Goal: Task Accomplishment & Management: Manage account settings

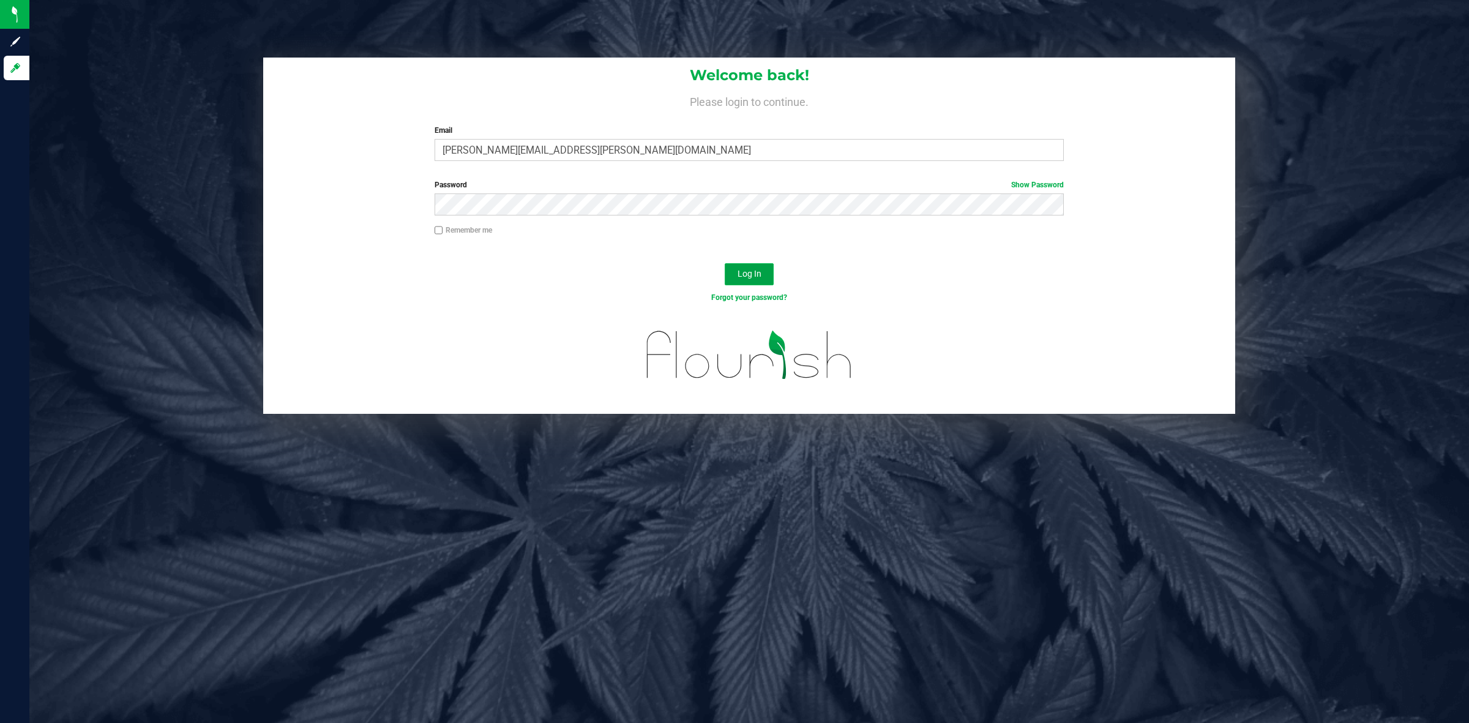
click at [739, 275] on span "Log In" at bounding box center [749, 274] width 24 height 10
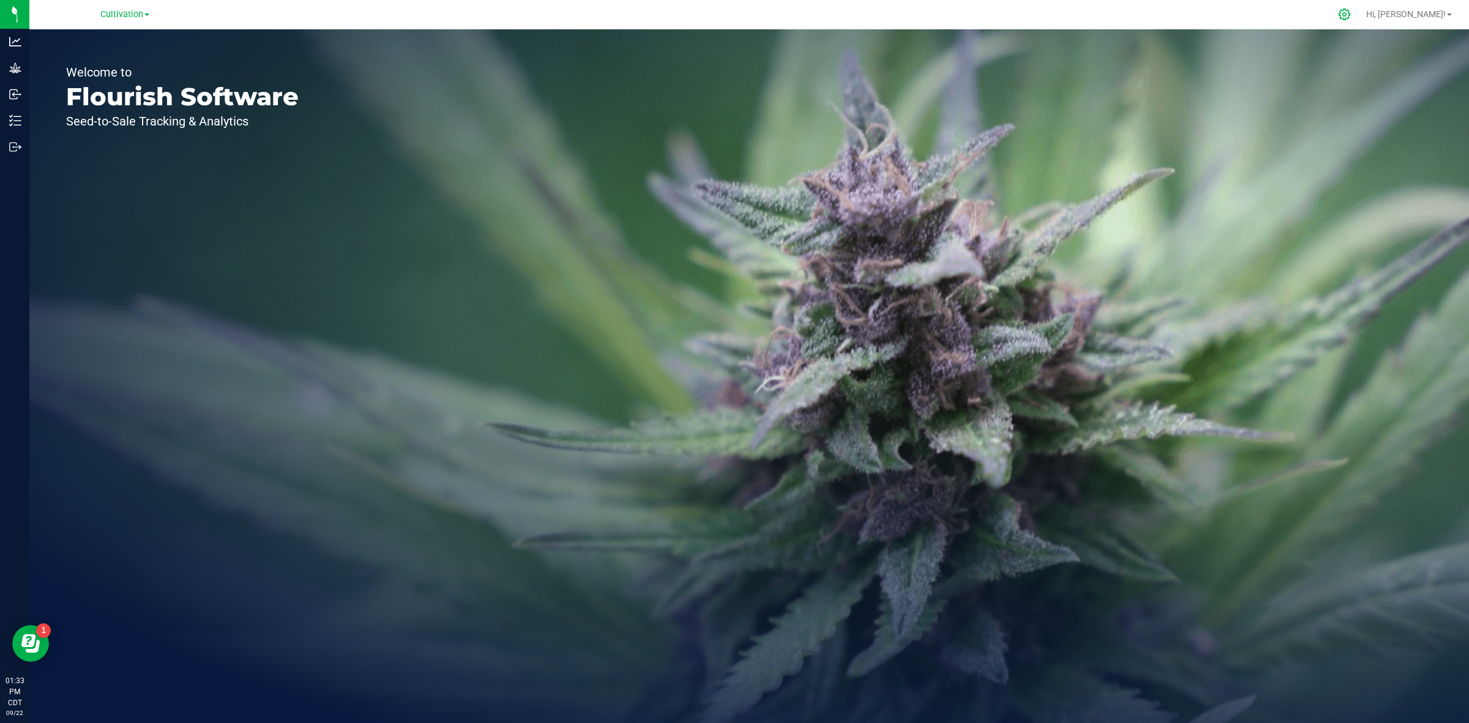
click at [1350, 13] on icon at bounding box center [1344, 15] width 12 height 12
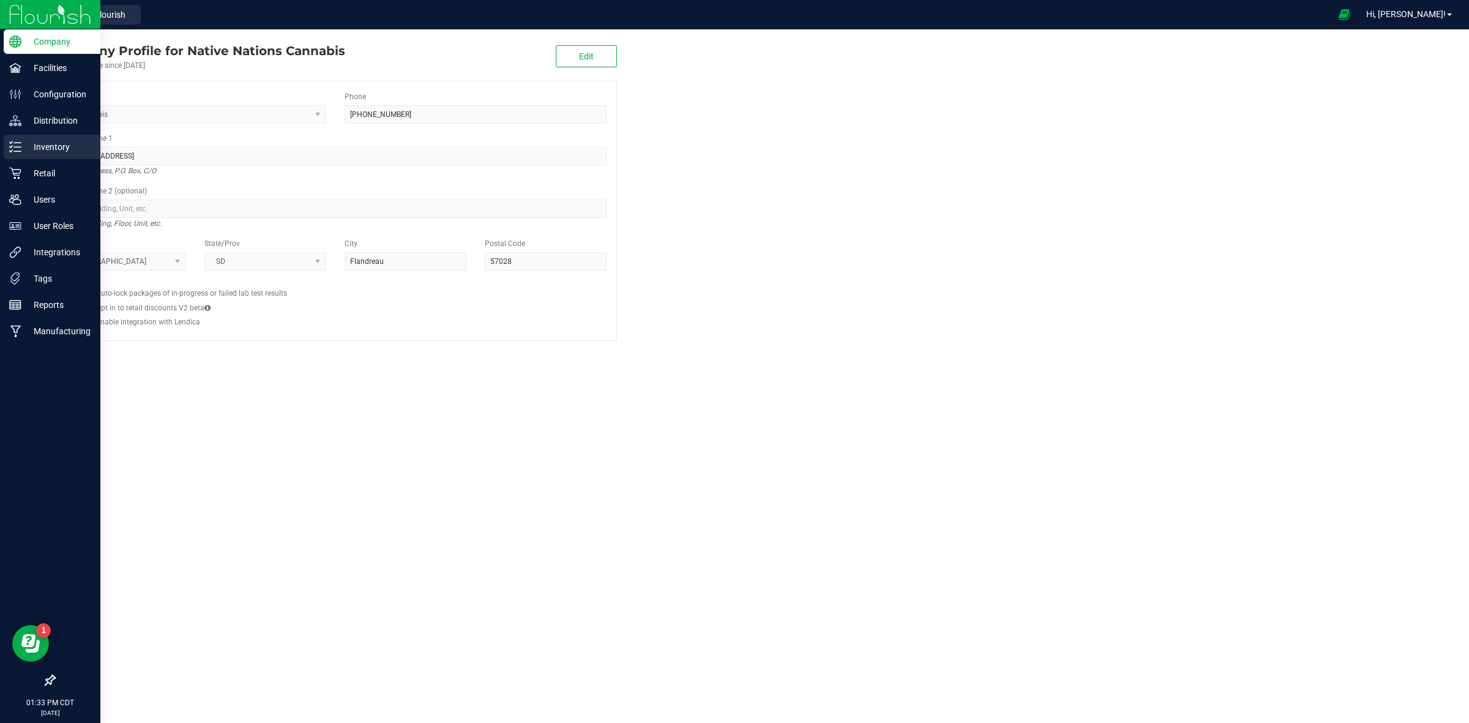
click at [31, 138] on div "Inventory" at bounding box center [52, 147] width 97 height 24
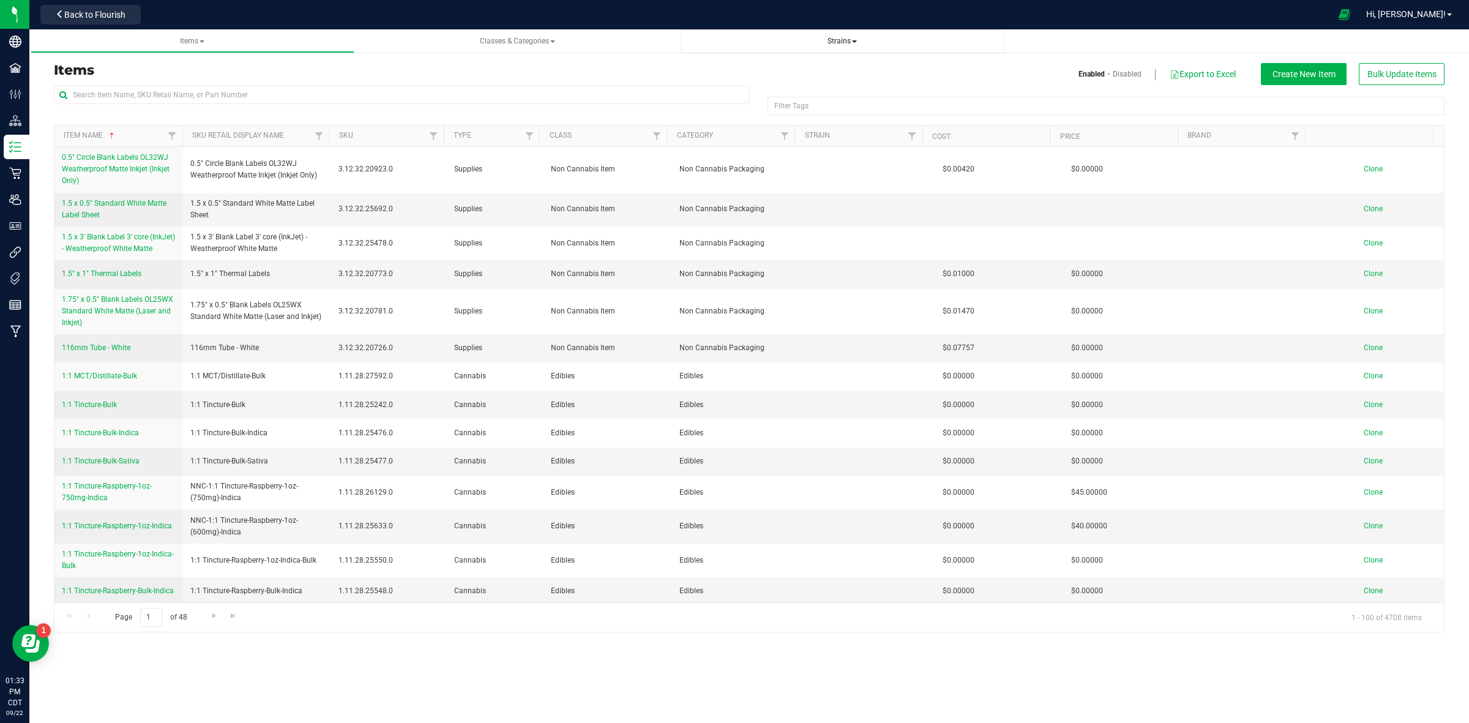
click at [862, 40] on span "Strains" at bounding box center [842, 41] width 304 height 10
click at [842, 37] on span "Strains" at bounding box center [841, 41] width 29 height 9
click at [745, 74] on li "All strains" at bounding box center [842, 74] width 304 height 18
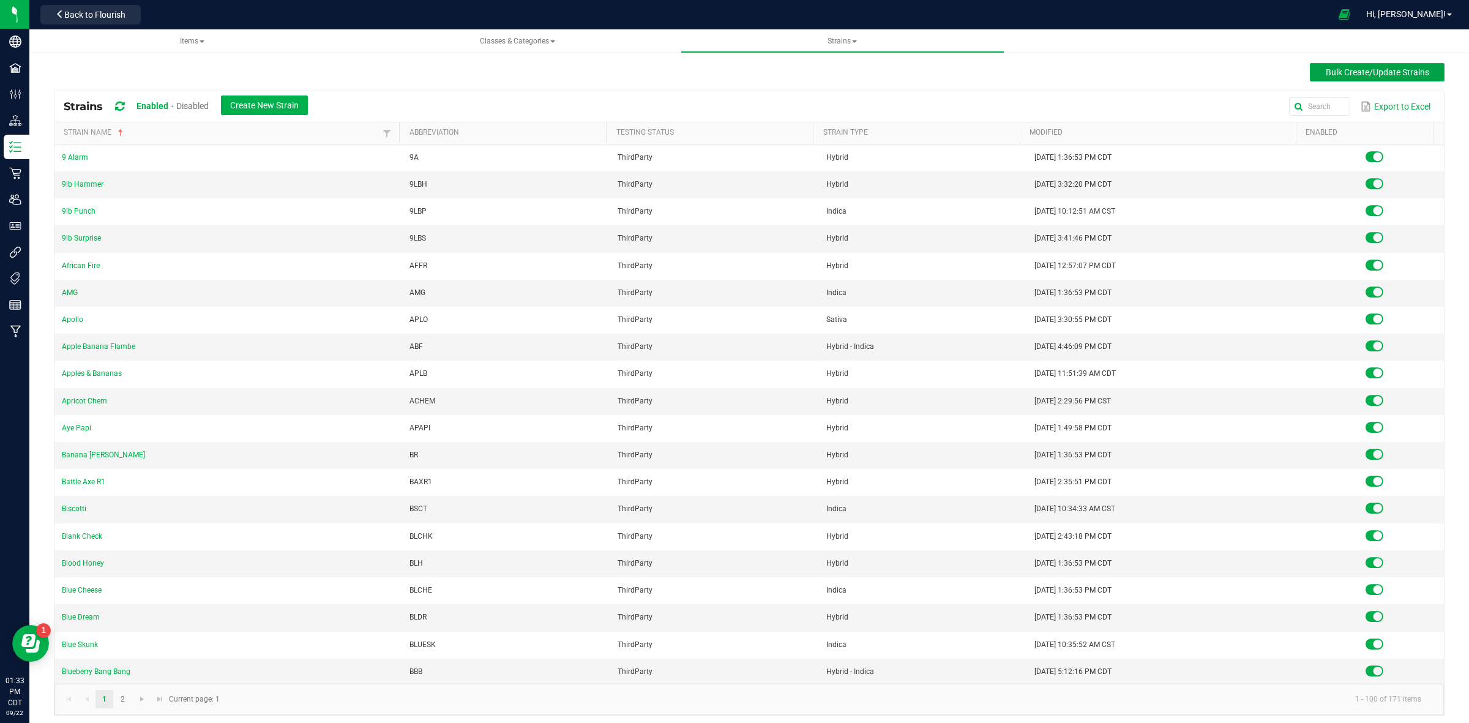
click at [1360, 69] on span "Bulk Create/Update Strains" at bounding box center [1376, 72] width 103 height 10
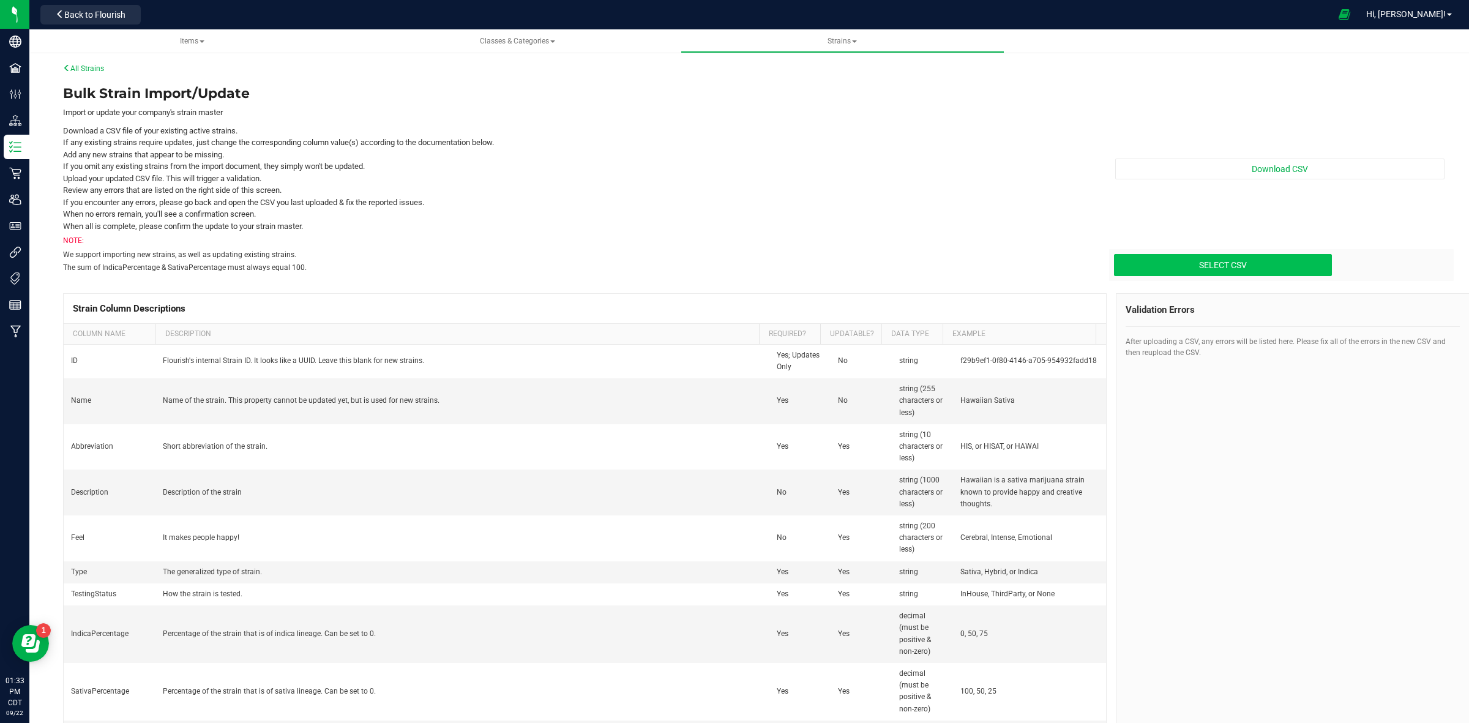
click at [1231, 262] on input "Select CSV" at bounding box center [266, 213] width 2130 height 125
type input "C:\fakepath\strains_[DATE].csv"
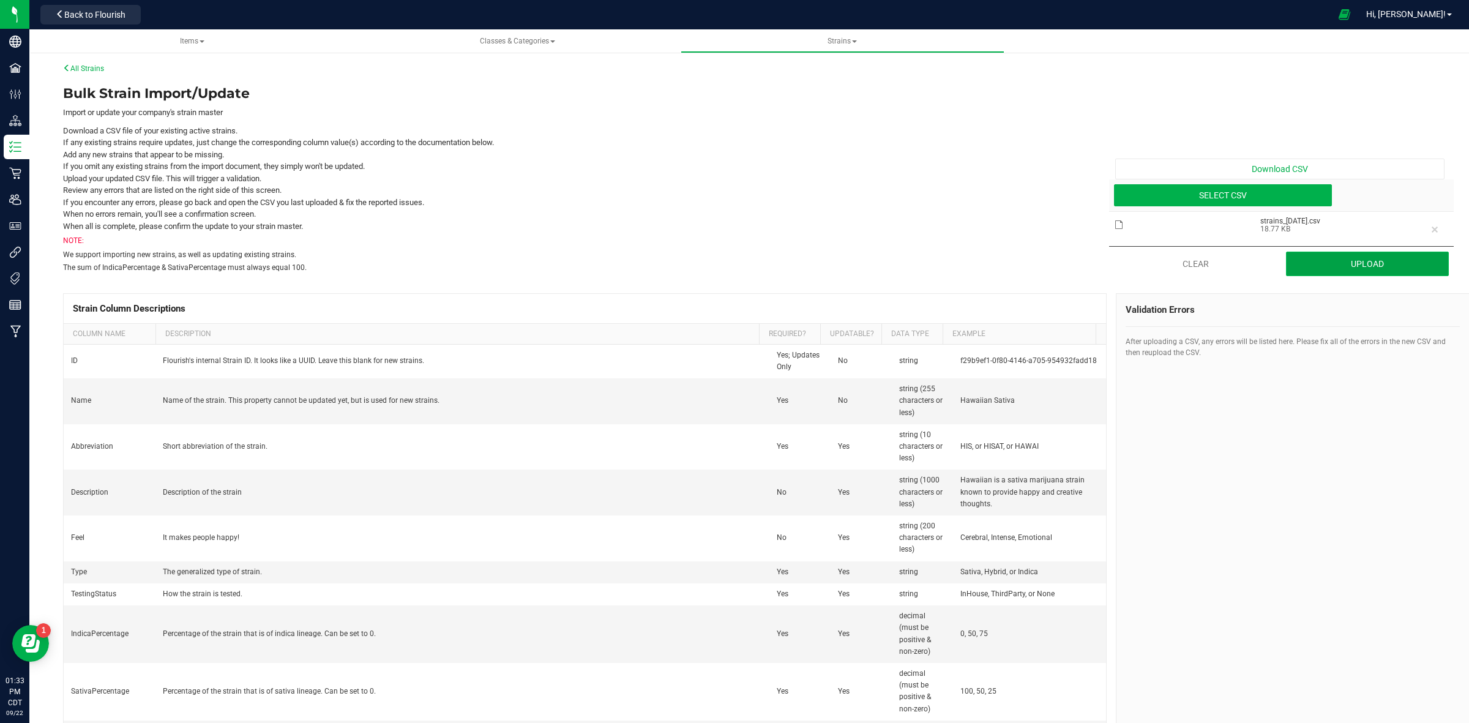
click at [1305, 264] on button "Upload" at bounding box center [1367, 264] width 163 height 24
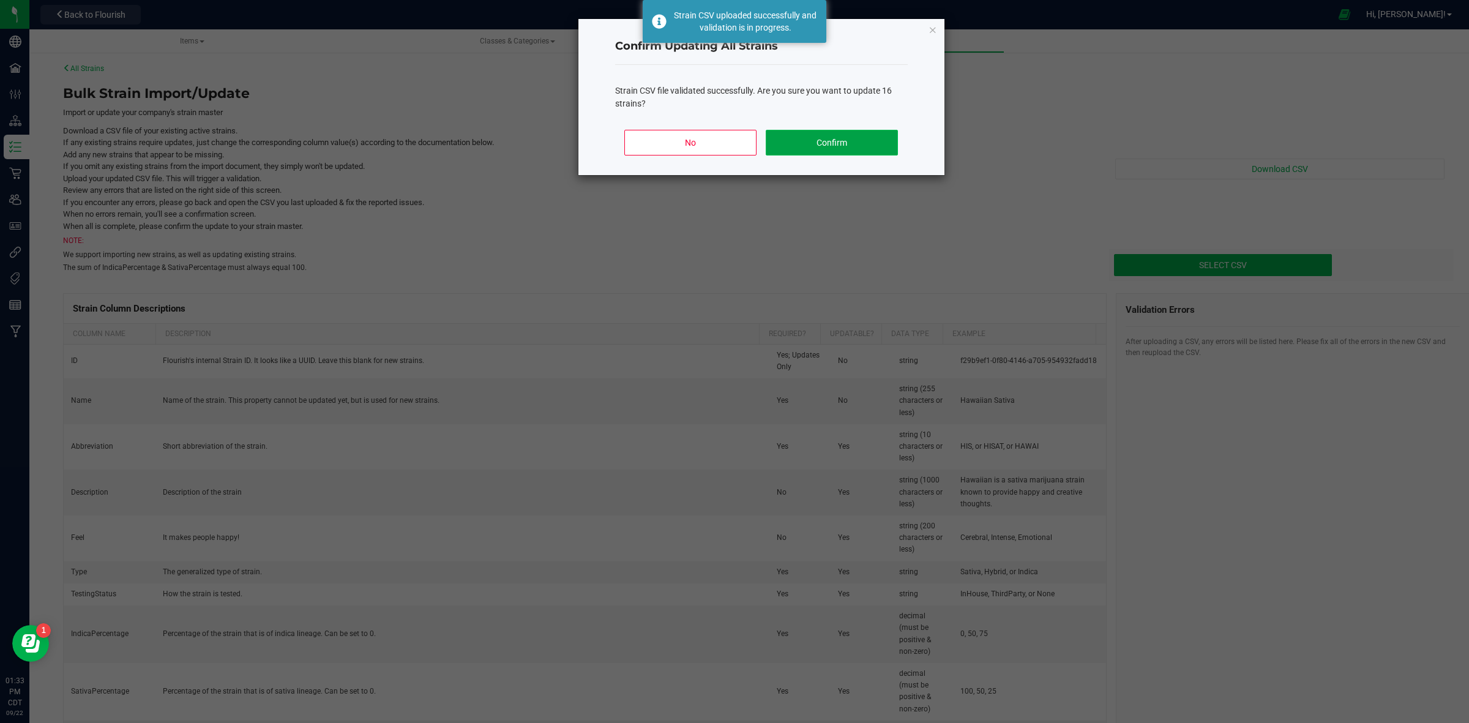
click at [830, 142] on button "Confirm" at bounding box center [832, 143] width 132 height 26
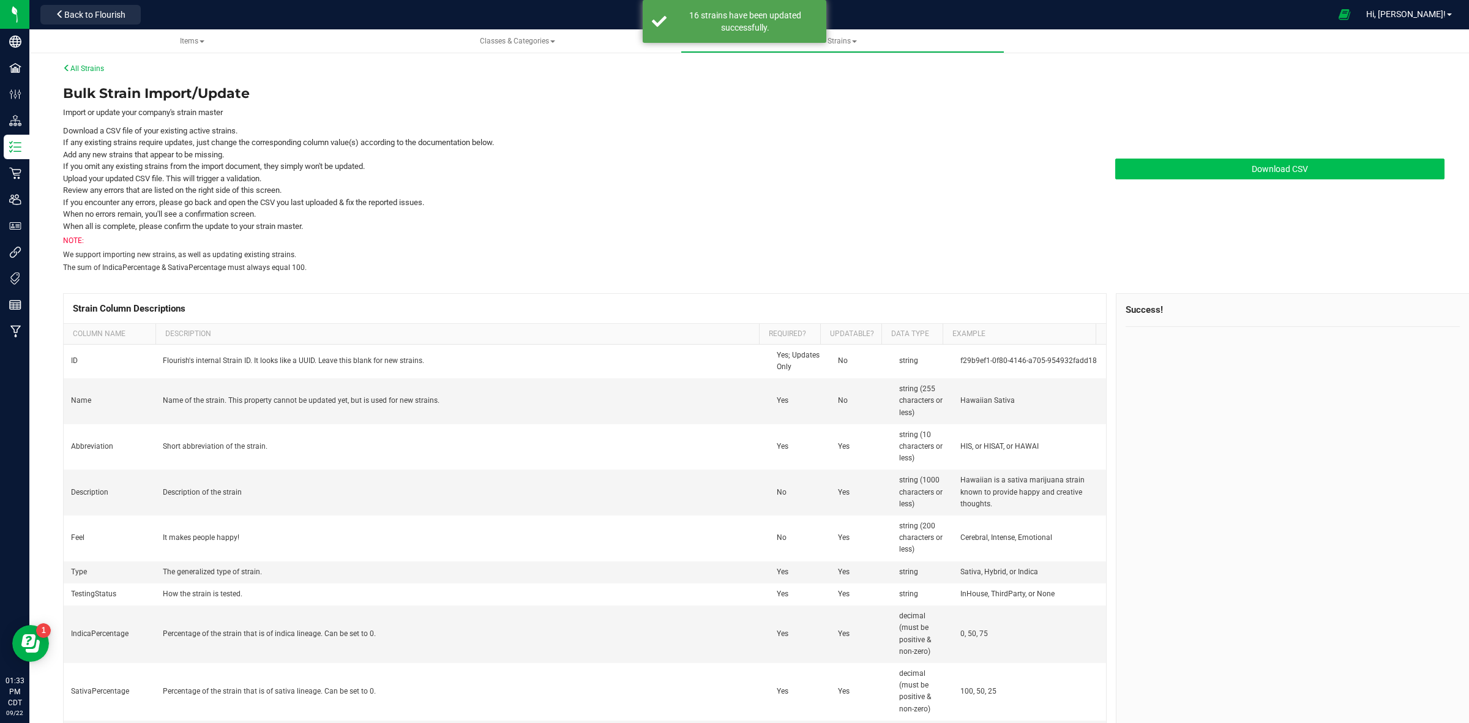
click at [1174, 177] on link "Download CSV" at bounding box center [1279, 168] width 329 height 21
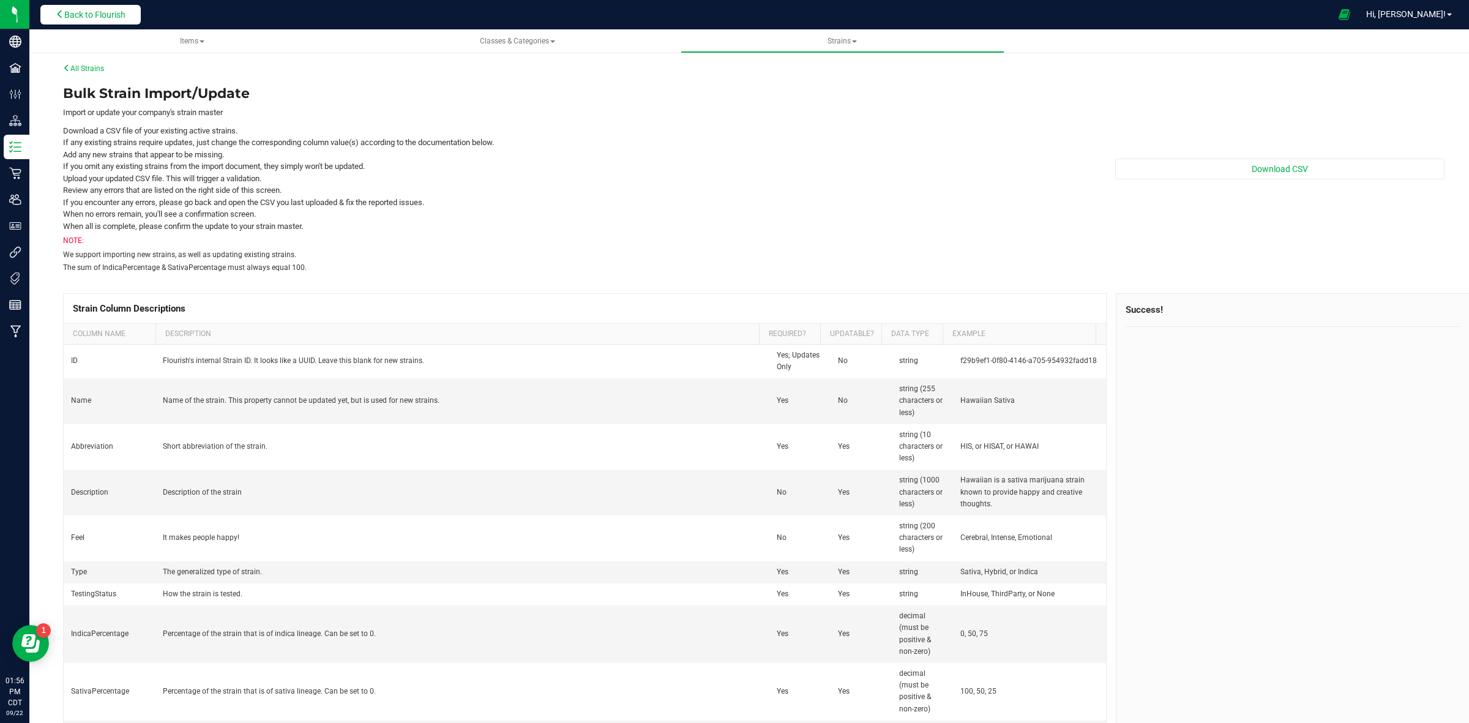
click at [108, 12] on span "Back to Flourish" at bounding box center [94, 15] width 61 height 10
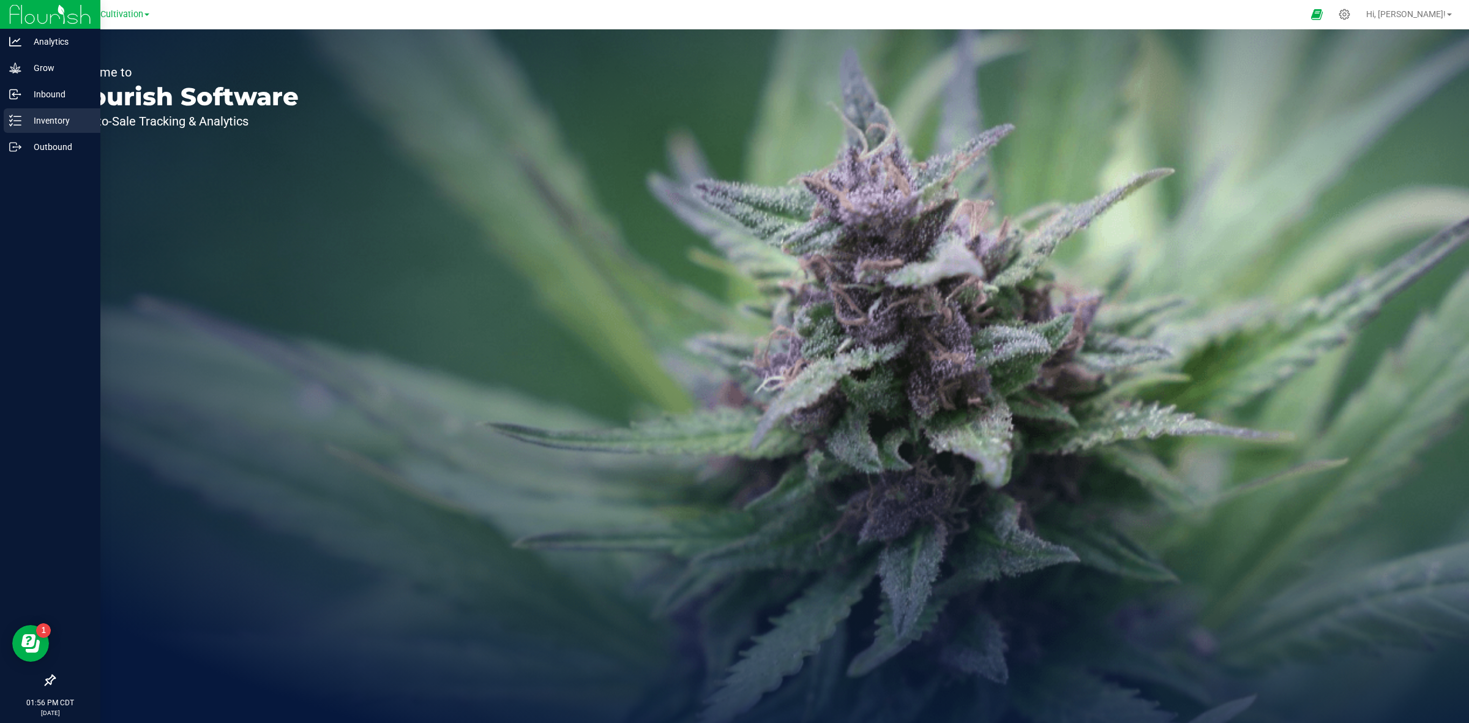
click at [17, 119] on icon at bounding box center [15, 120] width 12 height 12
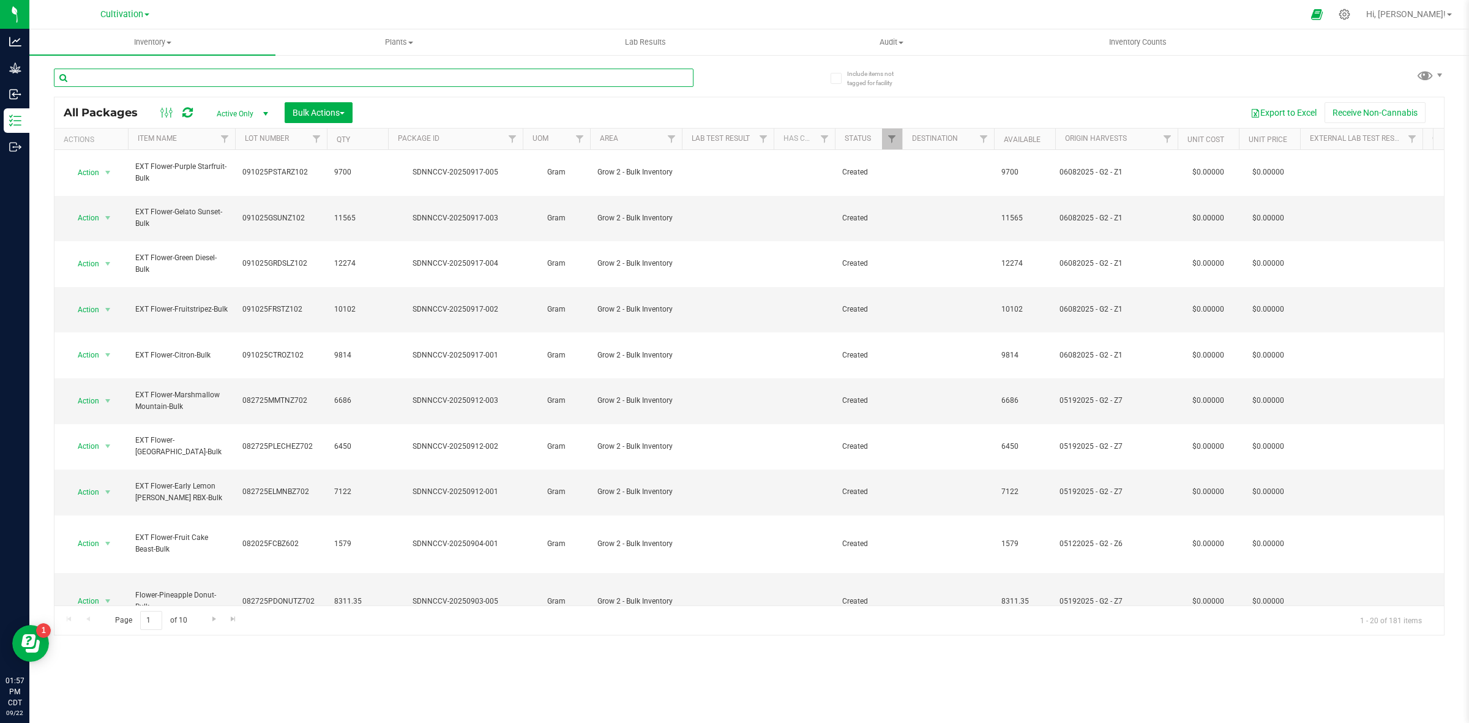
click at [368, 76] on input "text" at bounding box center [373, 78] width 639 height 18
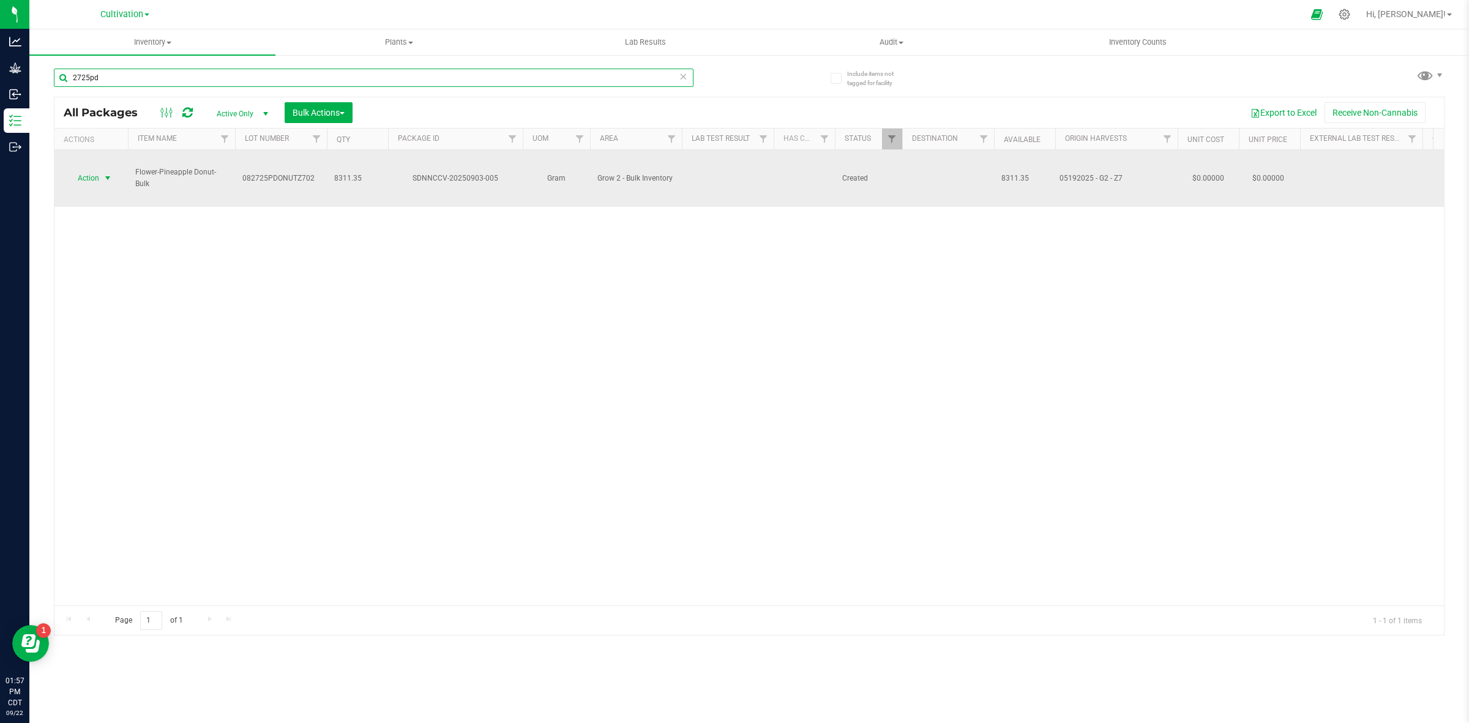
type input "2725pd"
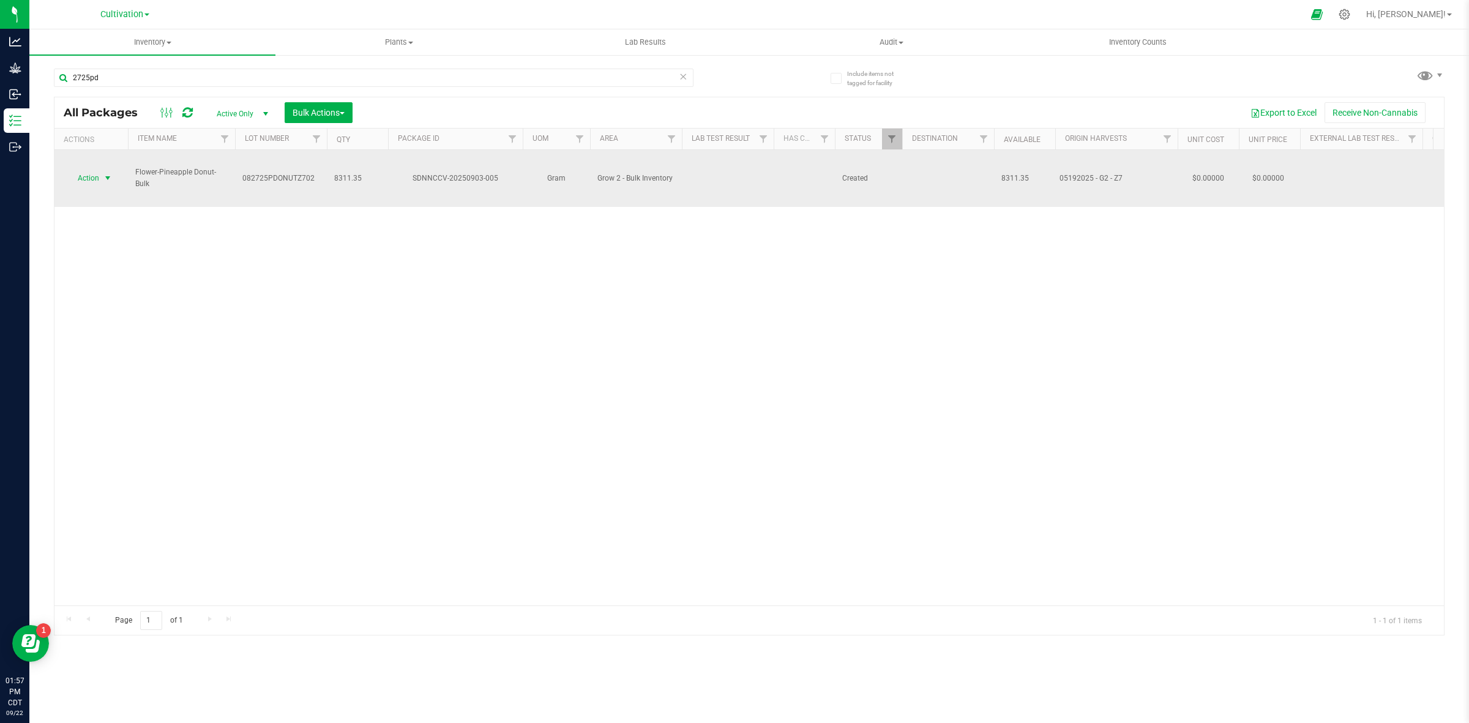
click at [102, 170] on span "select" at bounding box center [107, 178] width 15 height 17
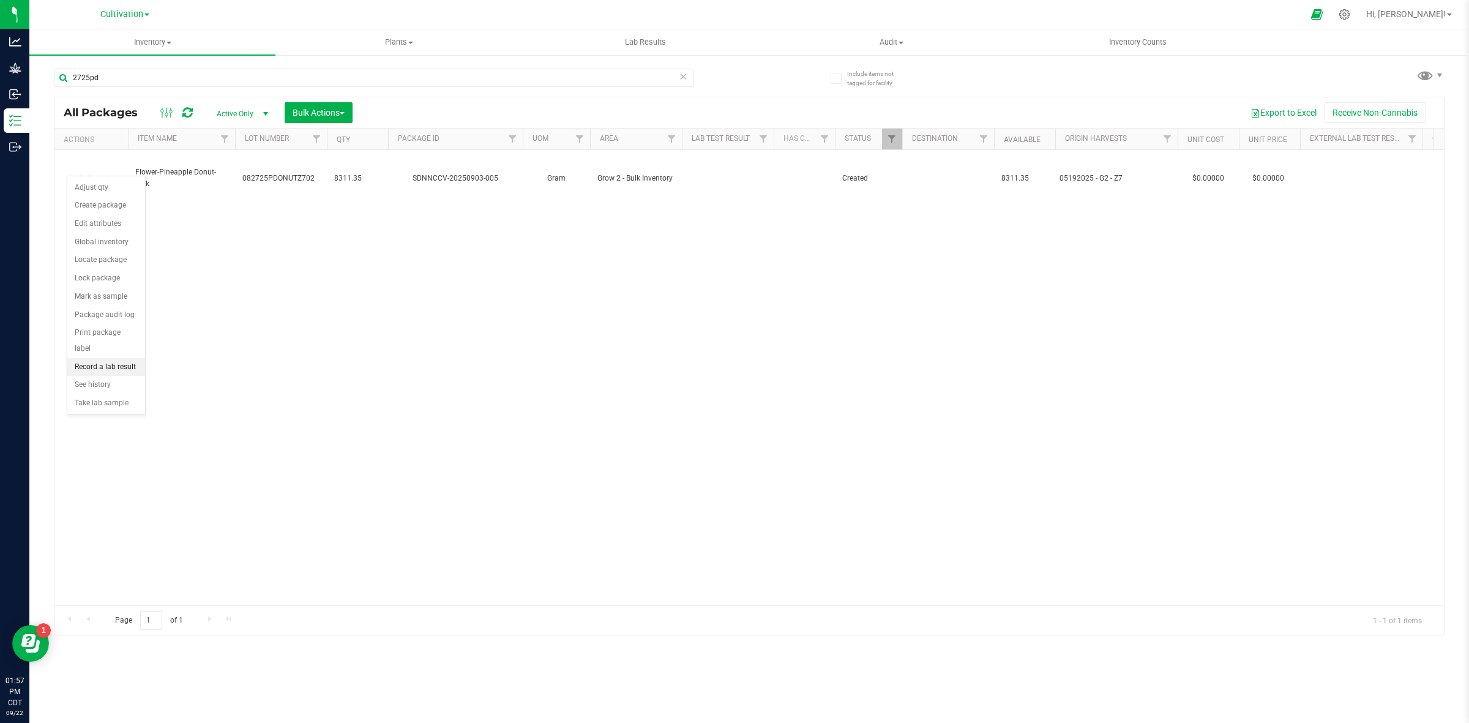
click at [99, 358] on li "Record a lab result" at bounding box center [106, 367] width 78 height 18
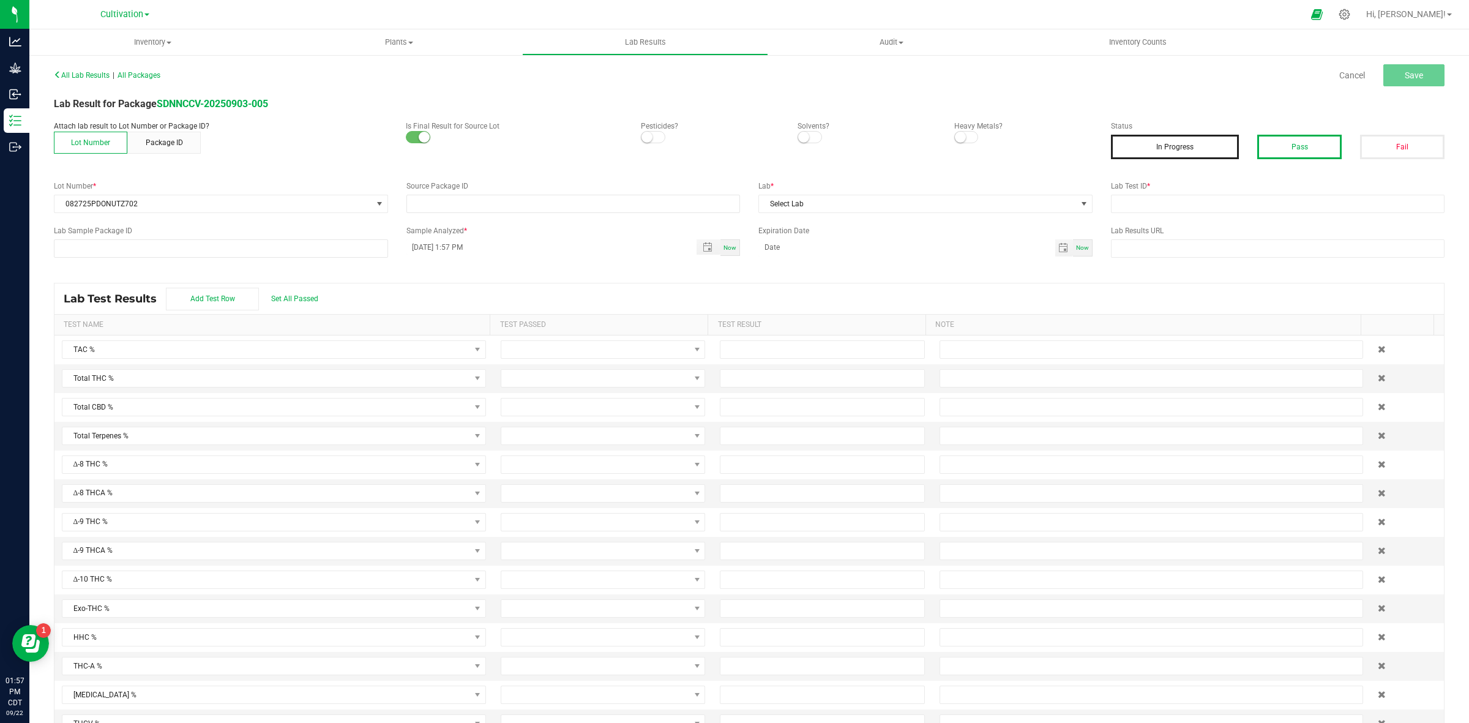
type input "SDNNCCV-20250903-005"
click at [1273, 147] on button "Pass" at bounding box center [1299, 147] width 84 height 24
click at [1165, 203] on input "text" at bounding box center [1278, 204] width 334 height 18
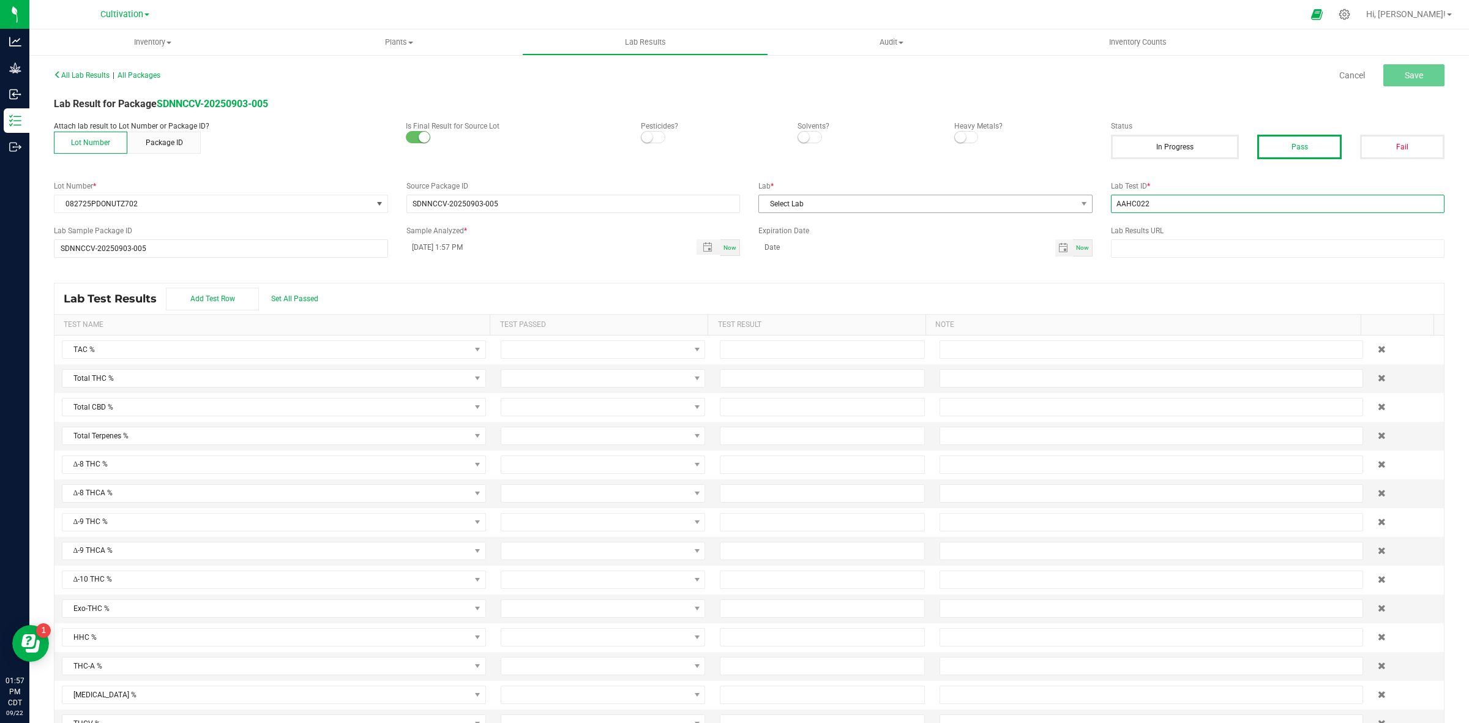
type input "AAHC022"
click at [882, 209] on span "Select Lab" at bounding box center [918, 203] width 318 height 17
click at [830, 256] on li "ACS" at bounding box center [918, 256] width 330 height 21
click at [526, 362] on td at bounding box center [602, 349] width 219 height 29
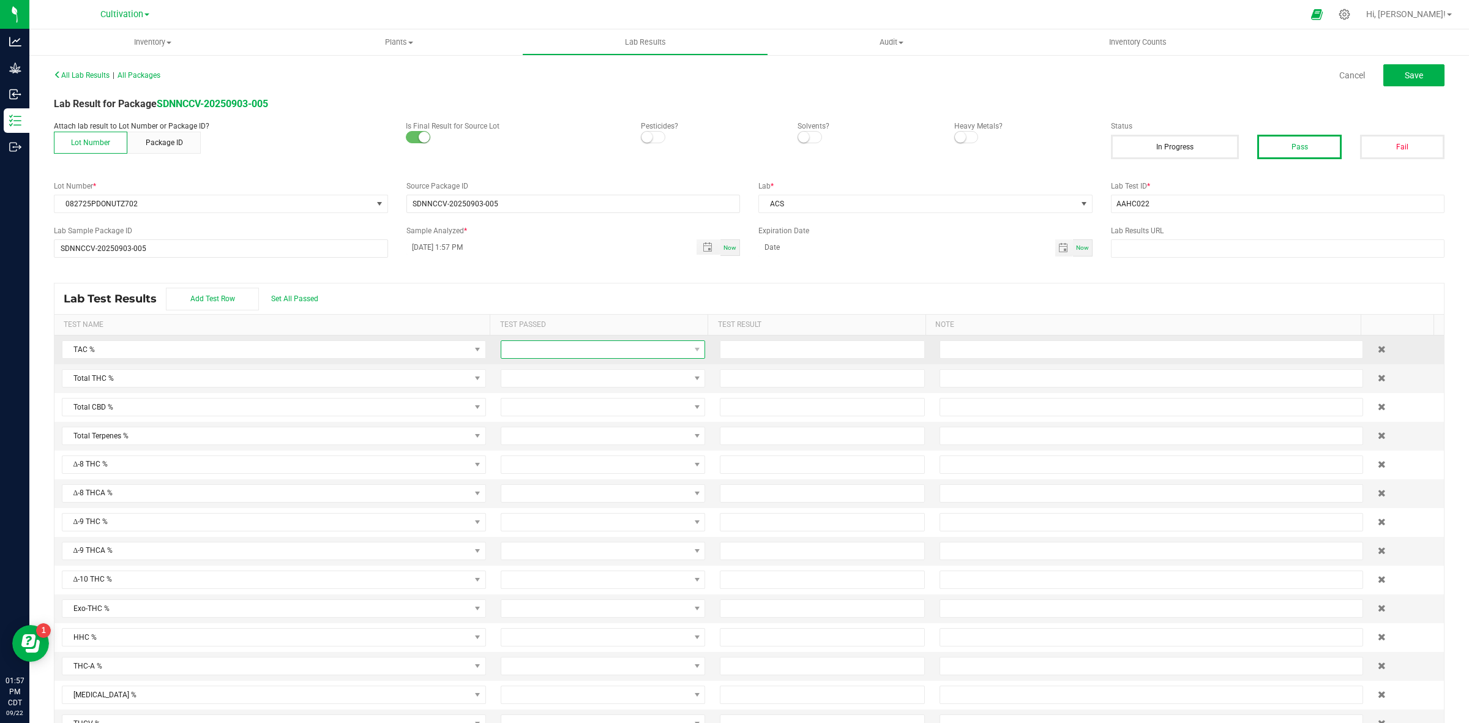
click at [537, 347] on span at bounding box center [595, 349] width 188 height 17
click at [528, 398] on li "Passed" at bounding box center [593, 403] width 199 height 21
click at [537, 377] on span at bounding box center [595, 378] width 188 height 17
click at [525, 431] on li "Passed" at bounding box center [593, 432] width 199 height 21
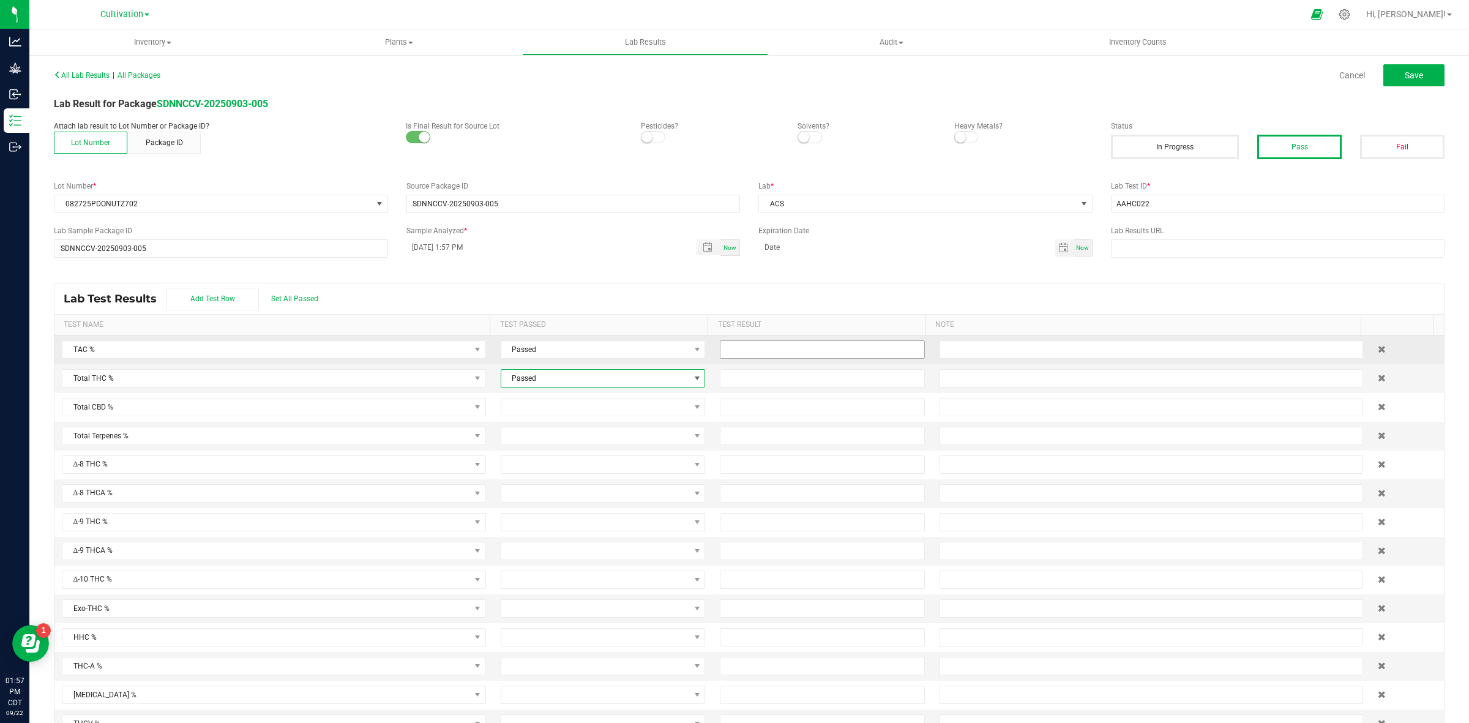
click at [720, 351] on input at bounding box center [821, 349] width 203 height 17
type input "26.3000"
click at [733, 384] on input at bounding box center [821, 378] width 203 height 17
type input "22.1000"
click at [822, 272] on div "All Lab Results | All Packages Cancel Save Lab Result for Package SDNNCCV-20250…" at bounding box center [749, 401] width 1390 height 670
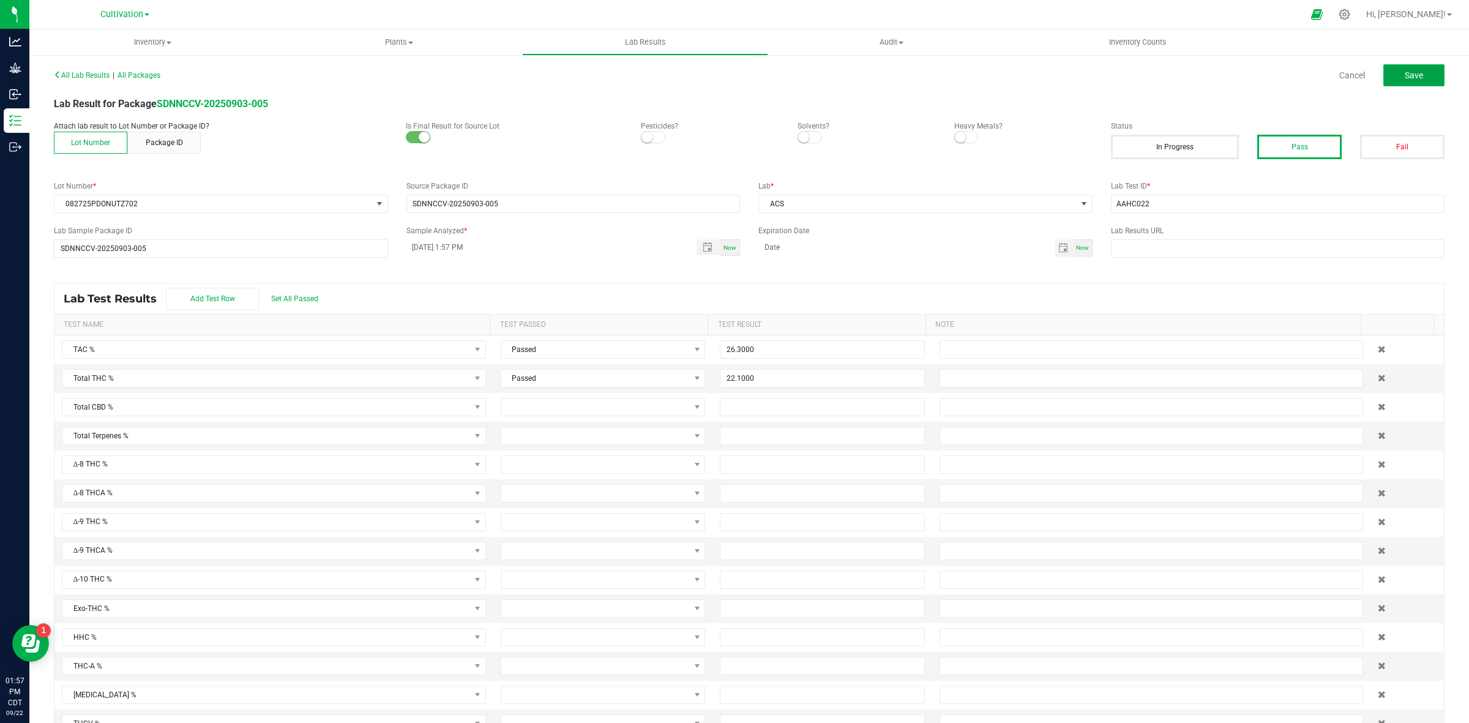
click at [1393, 66] on button "Save" at bounding box center [1413, 75] width 61 height 22
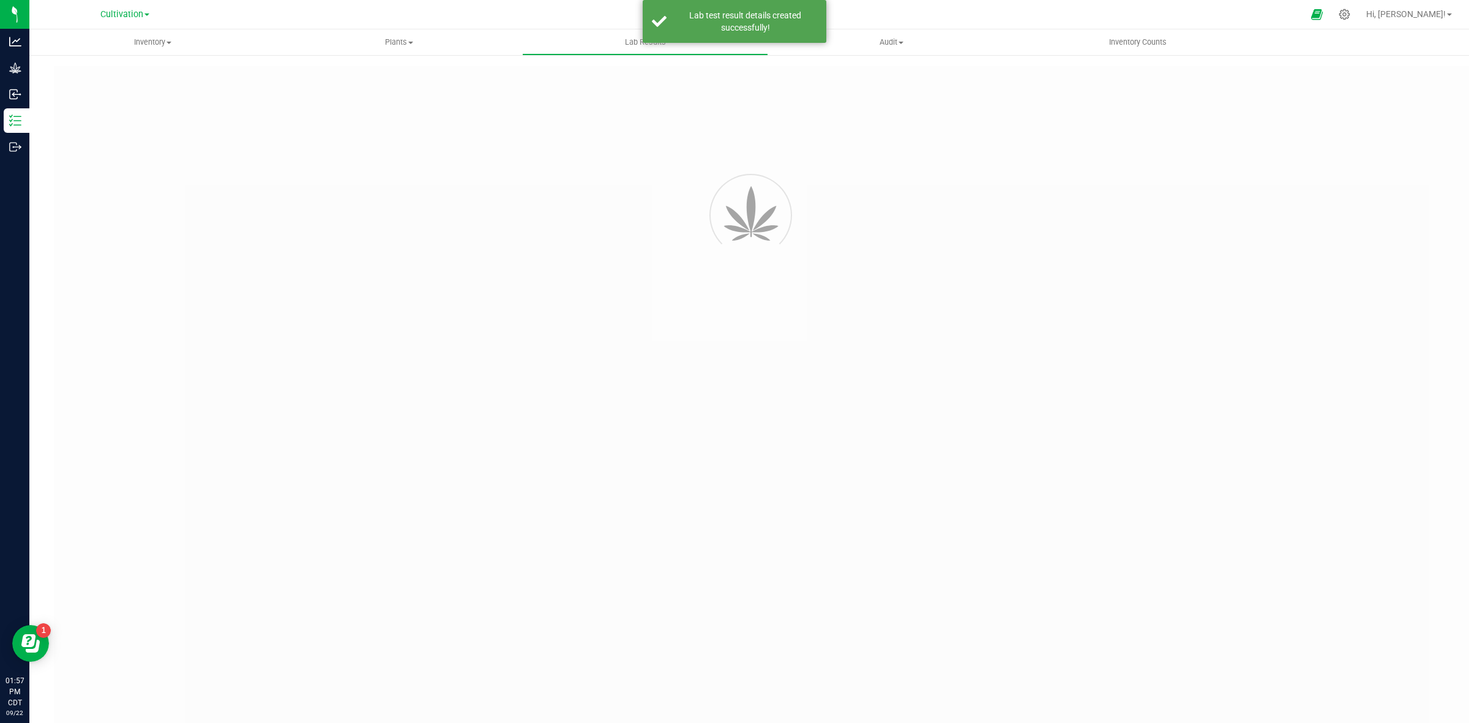
type input "SDNNCCV-20250903-005"
type input "AAHC022"
type input "SDNNCCV-20250903-005"
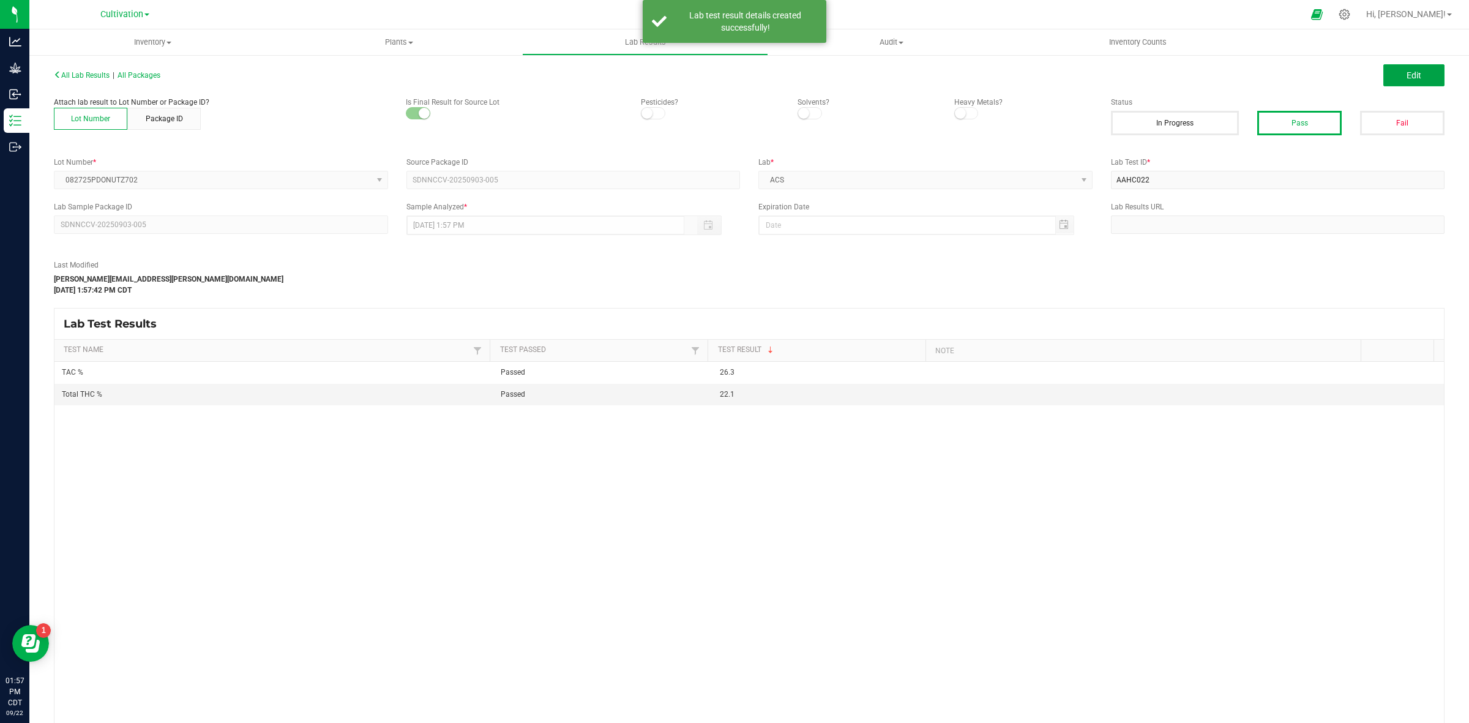
click at [1393, 83] on button "Edit" at bounding box center [1413, 75] width 61 height 22
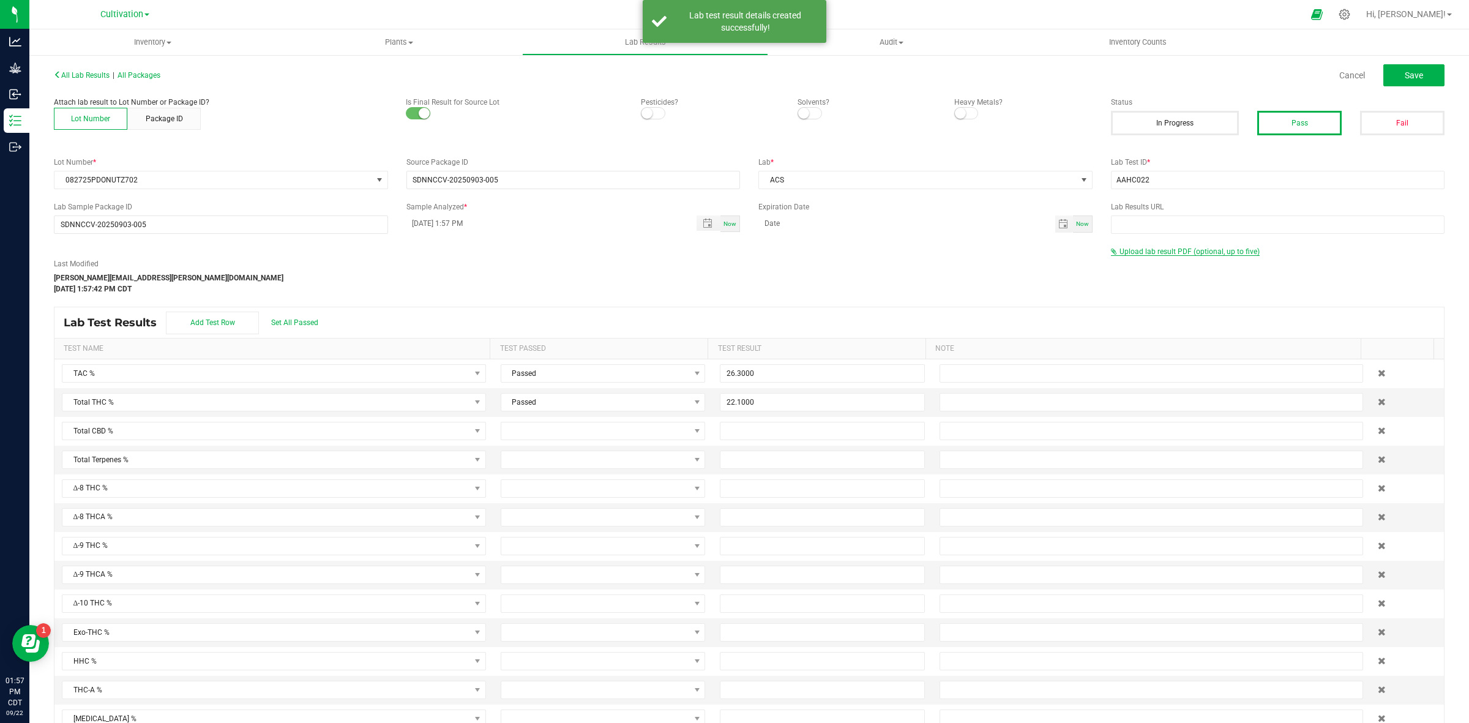
click at [1152, 254] on span "Upload lab result PDF (optional, up to five)" at bounding box center [1189, 251] width 140 height 9
click at [1138, 266] on input "Select file" at bounding box center [111, 217] width 2130 height 125
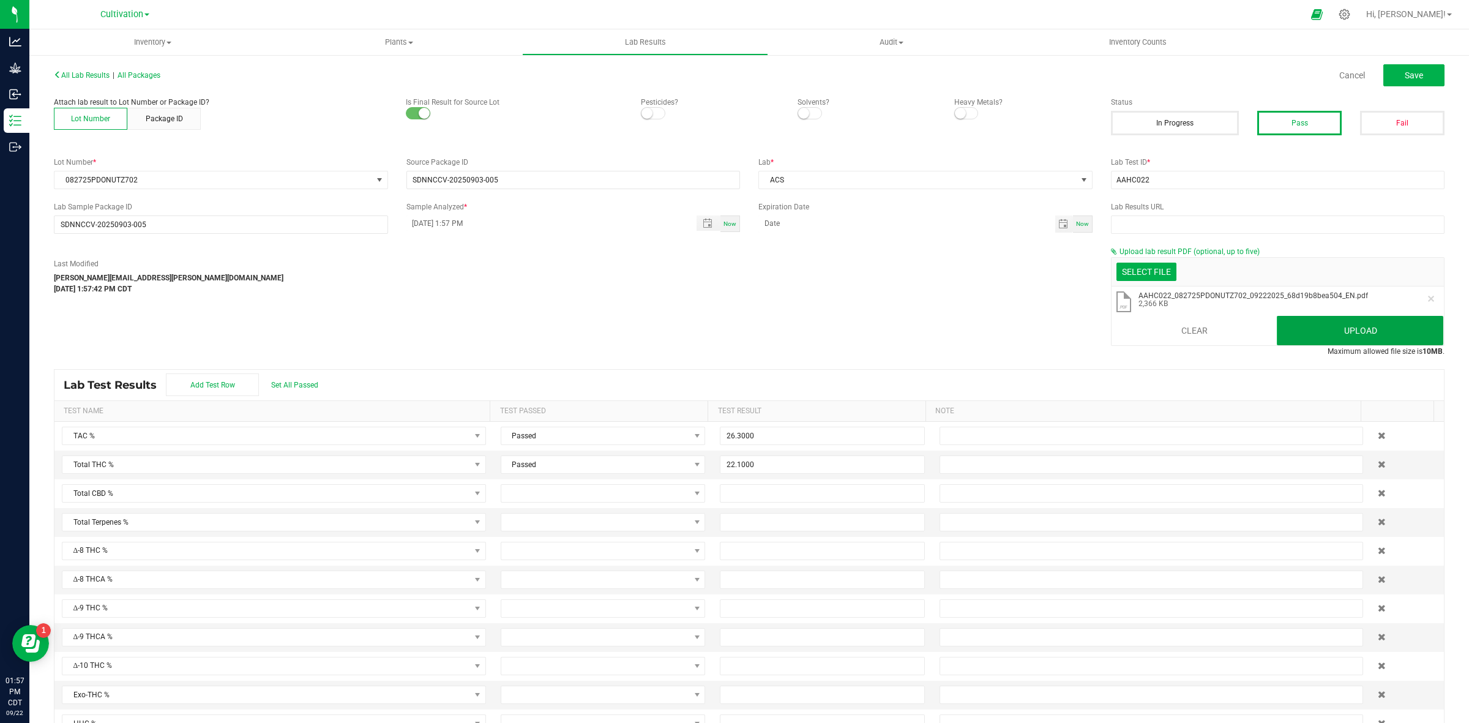
click at [1329, 331] on button "Upload" at bounding box center [1360, 330] width 166 height 29
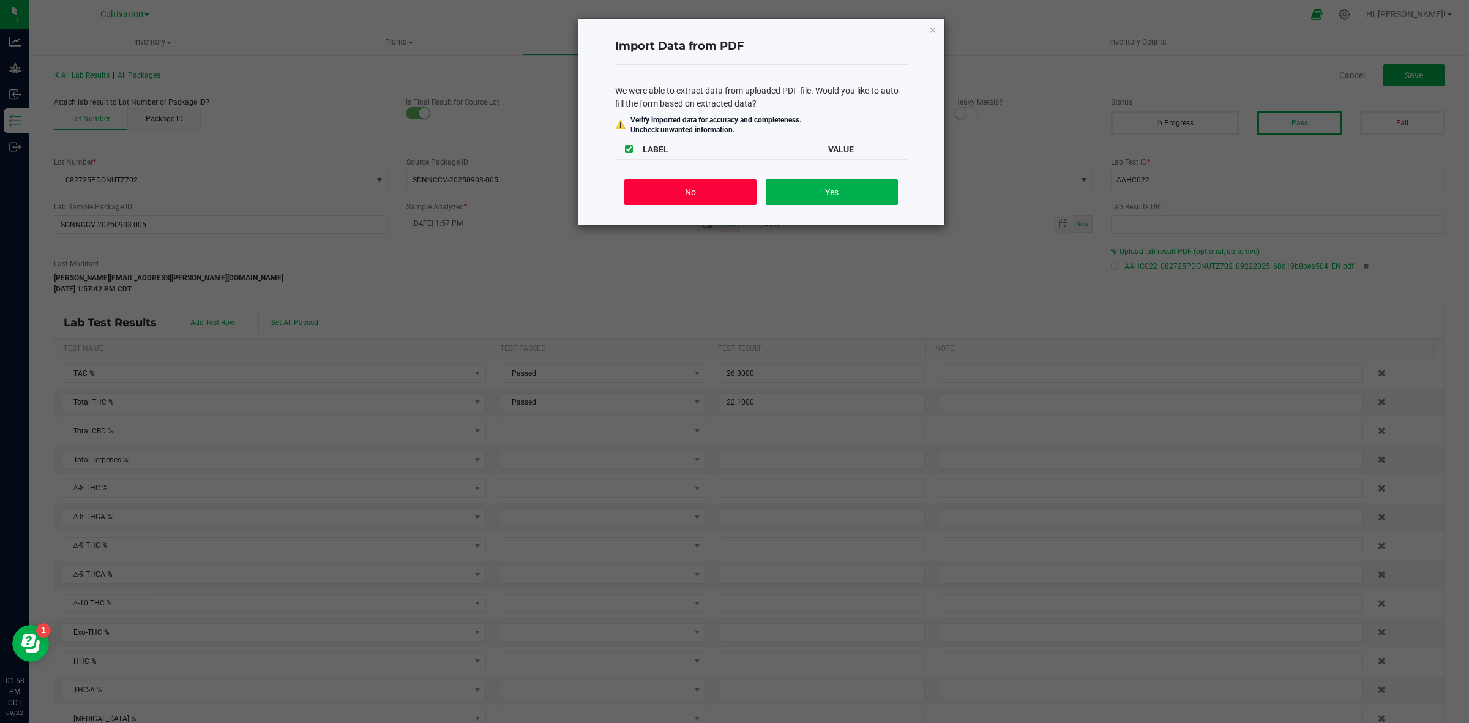
click at [698, 200] on button "No" at bounding box center [690, 192] width 132 height 26
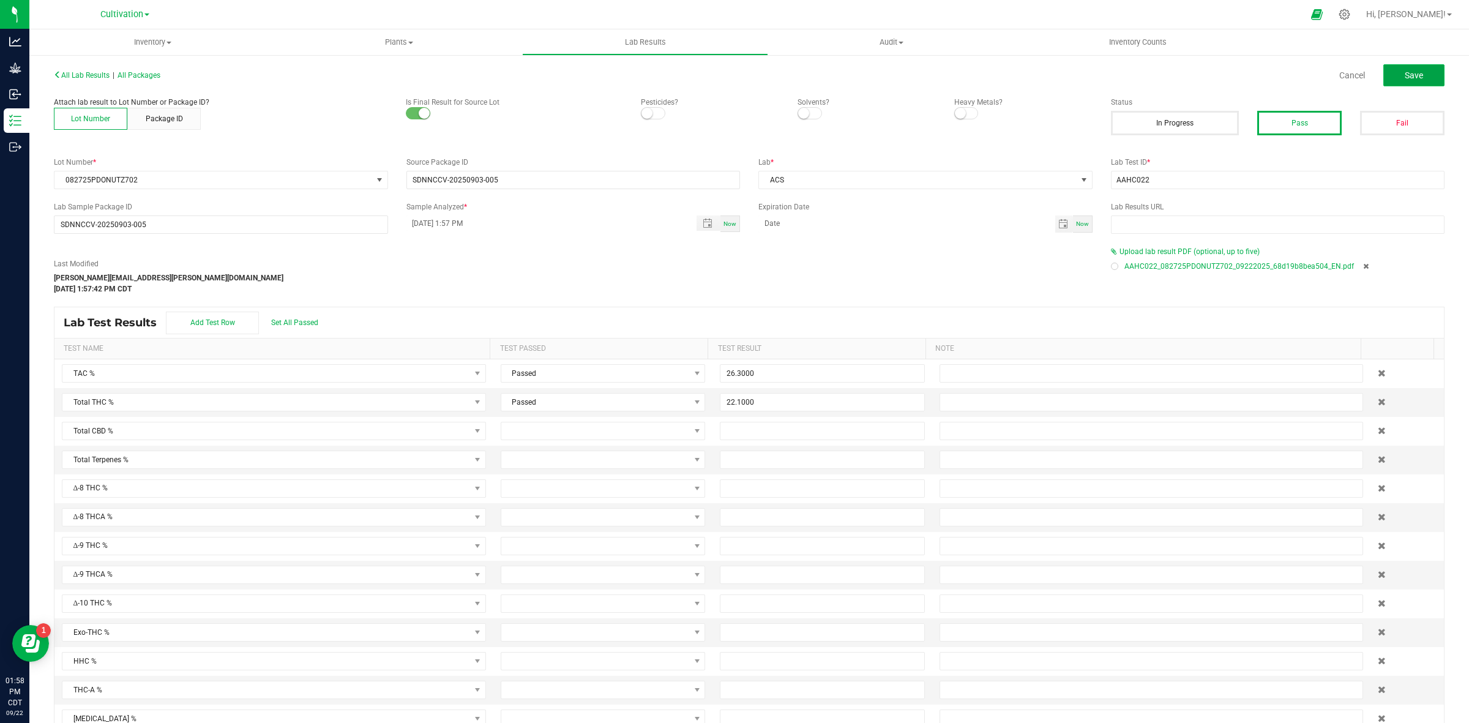
click at [1406, 86] on button "Save" at bounding box center [1413, 75] width 61 height 22
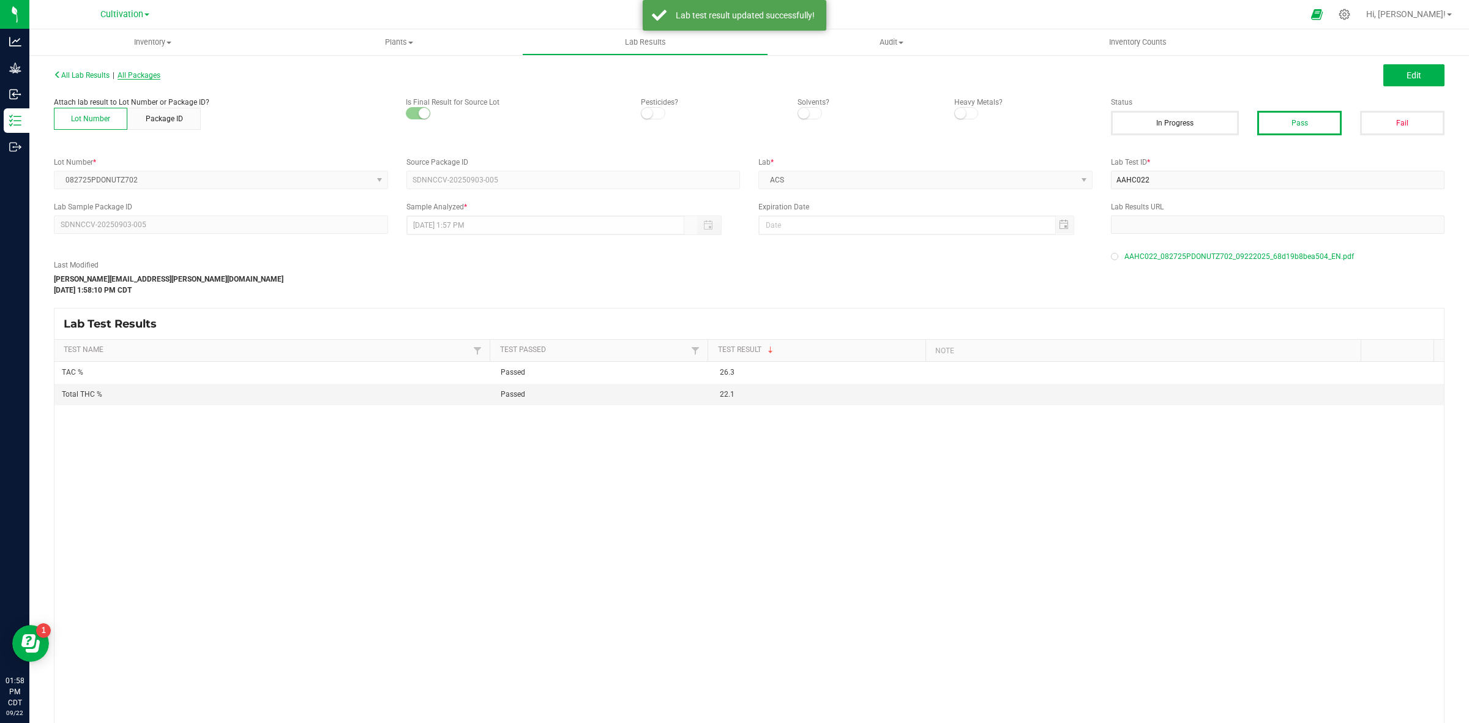
click at [149, 77] on span "All Packages" at bounding box center [138, 75] width 43 height 9
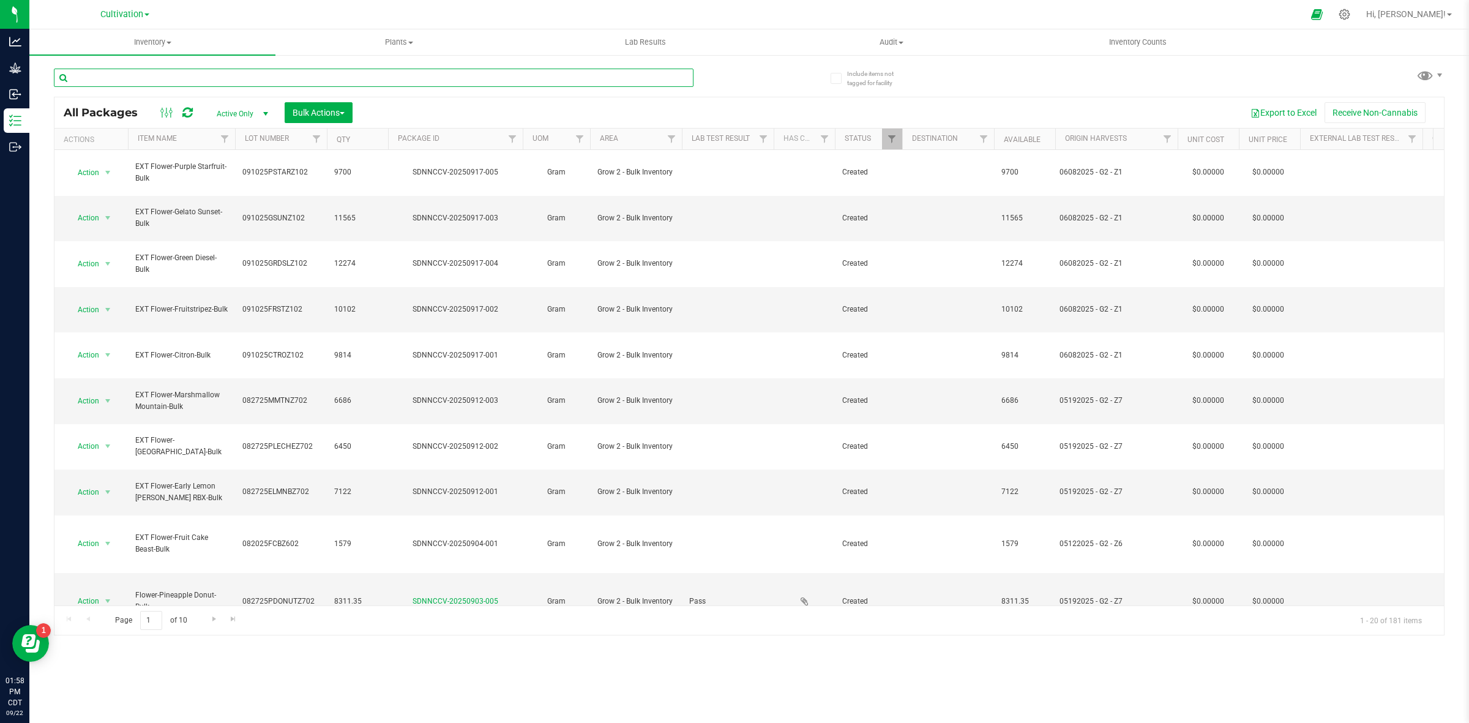
click at [133, 78] on input "text" at bounding box center [373, 78] width 639 height 18
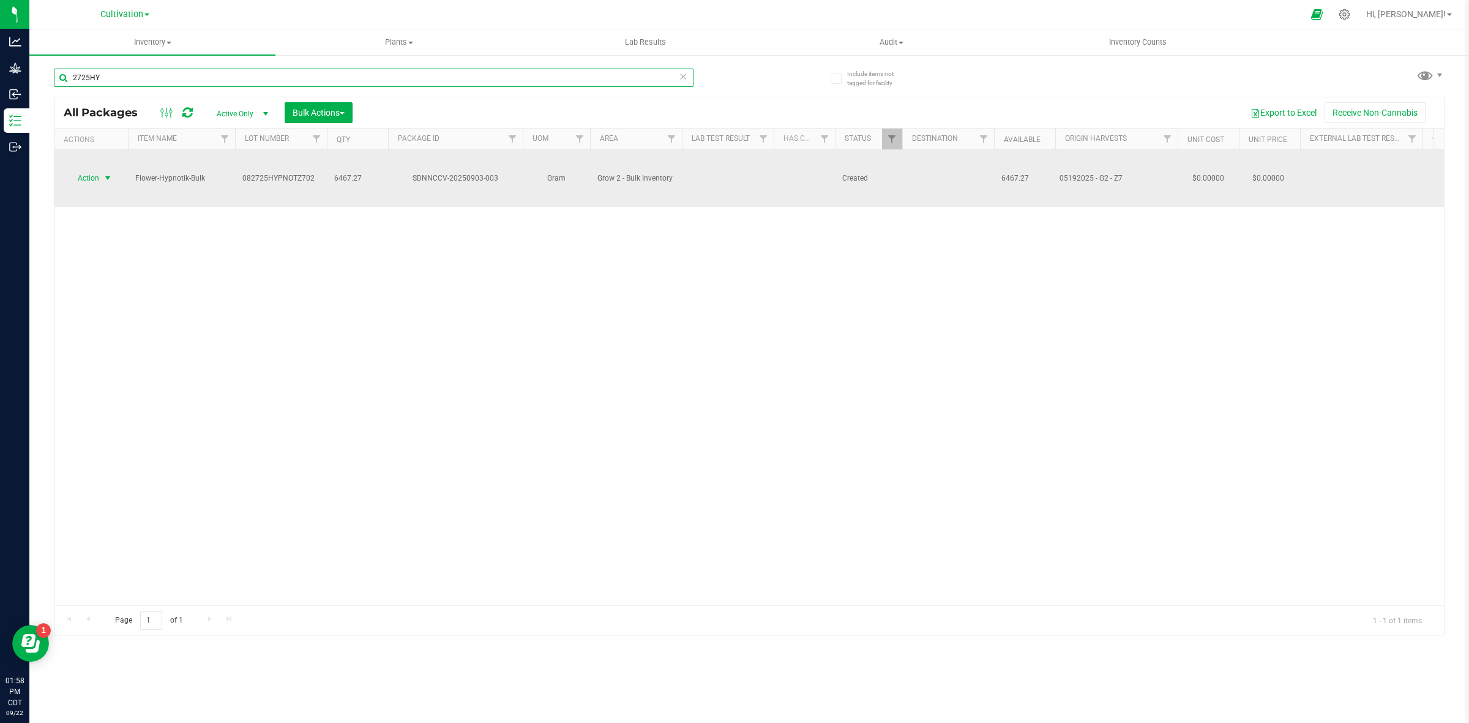
type input "2725HY"
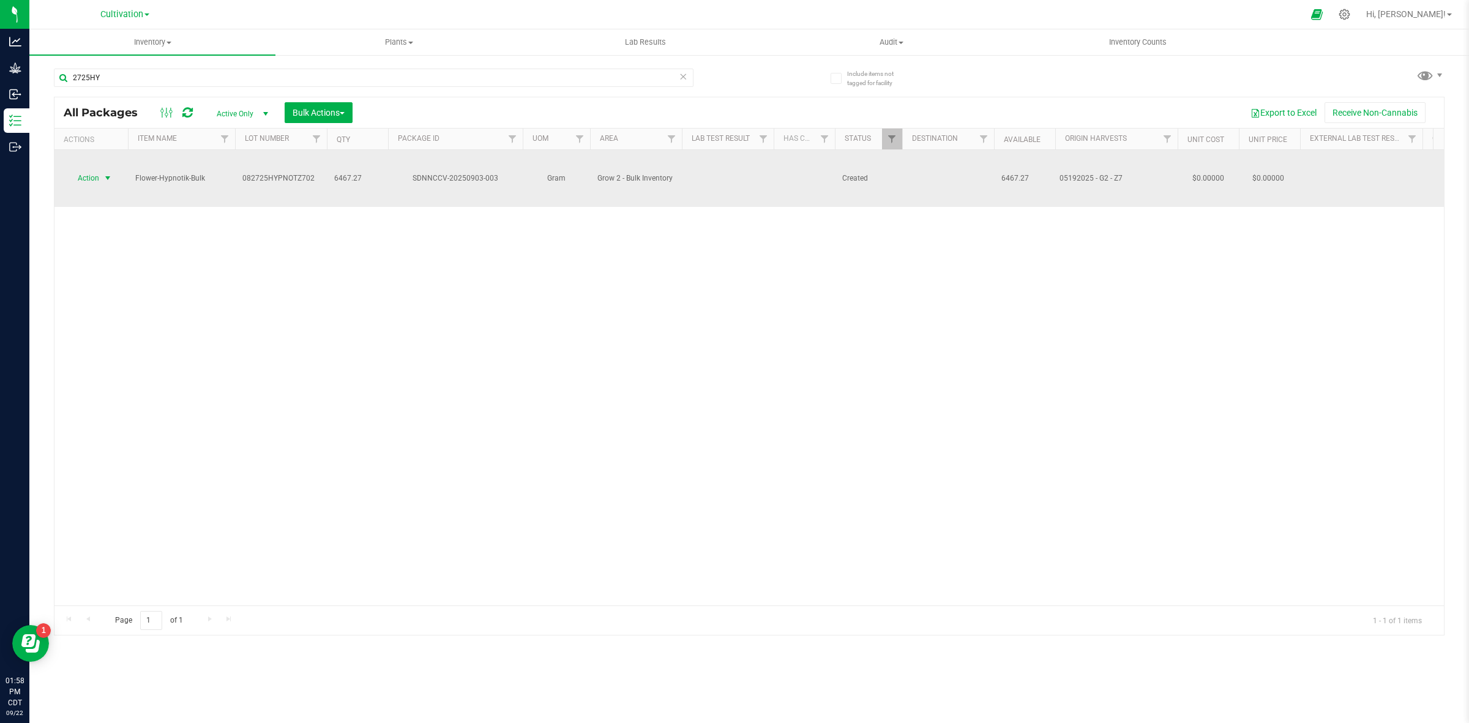
click at [69, 170] on span "Action" at bounding box center [83, 178] width 33 height 17
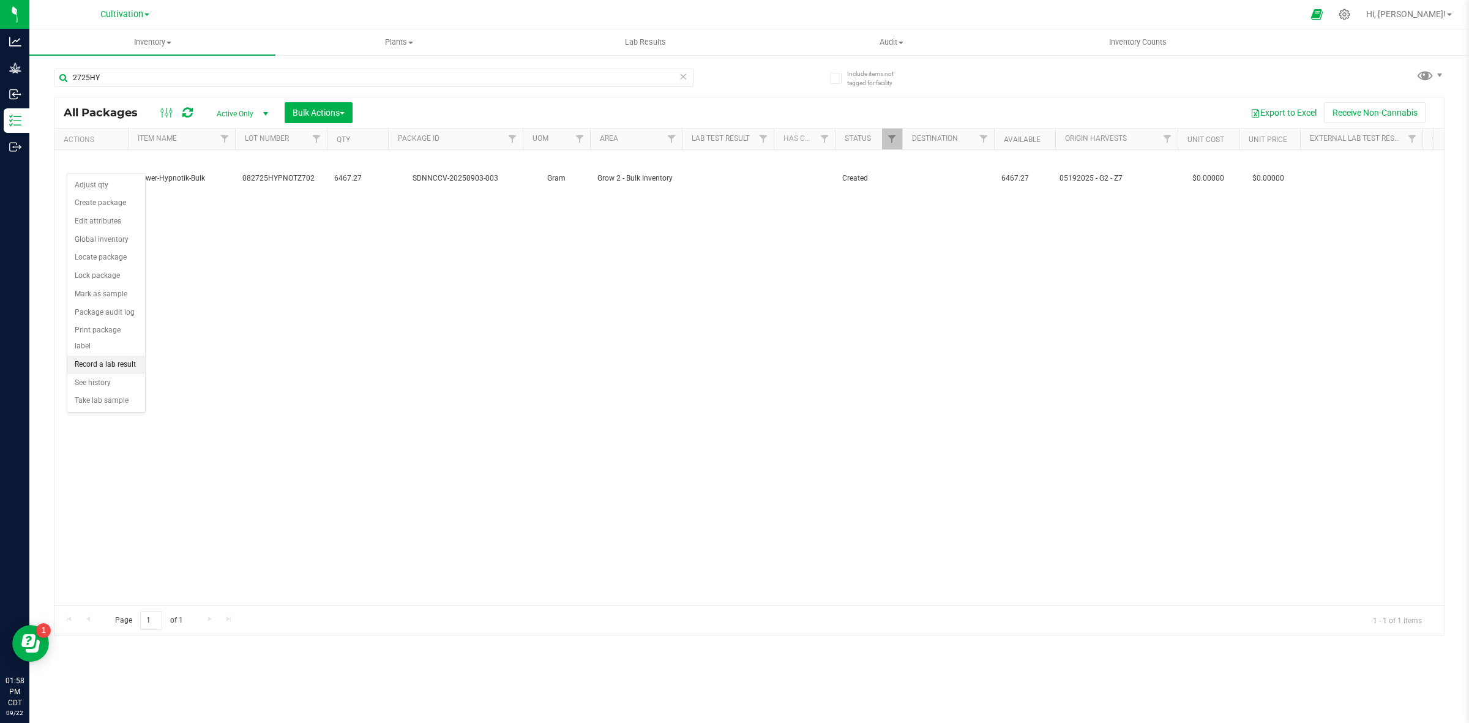
click at [118, 356] on li "Record a lab result" at bounding box center [106, 365] width 78 height 18
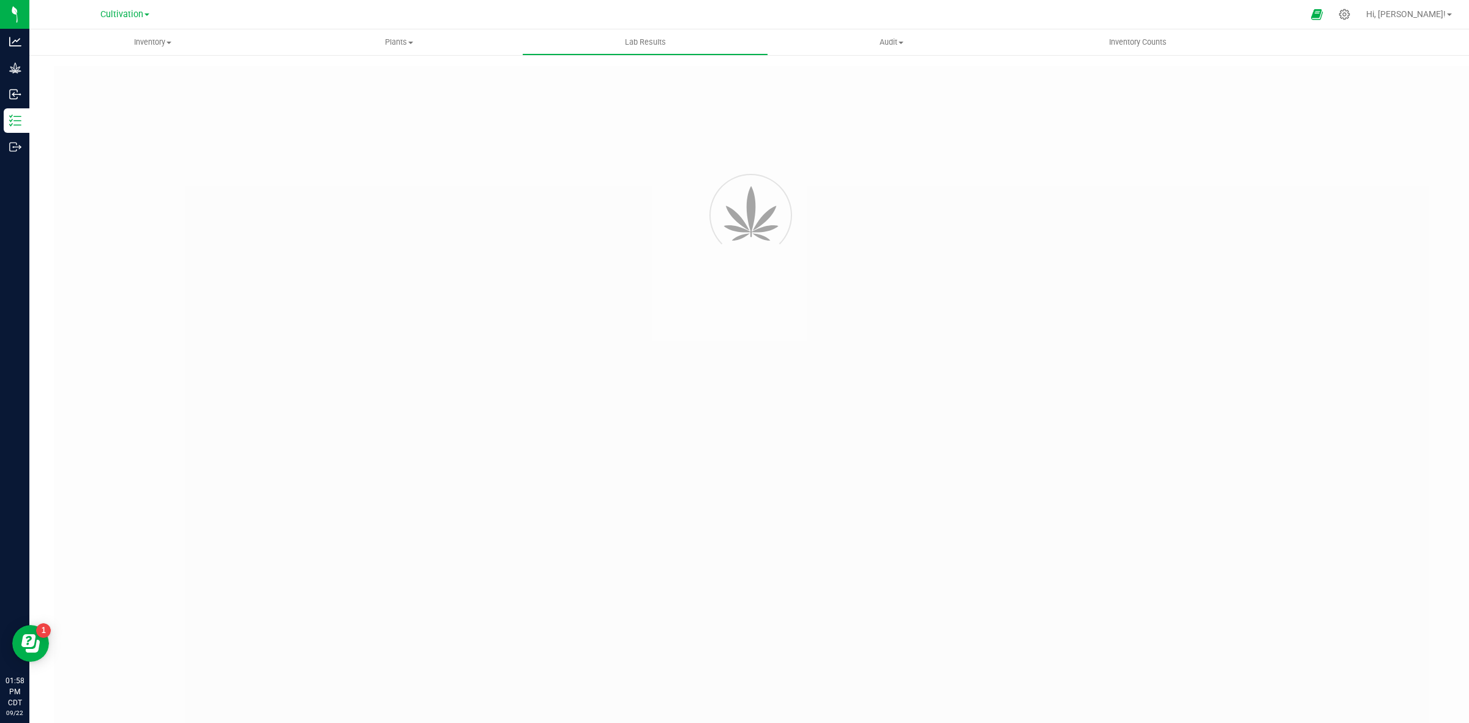
type input "SDNNCCV-20250903-003"
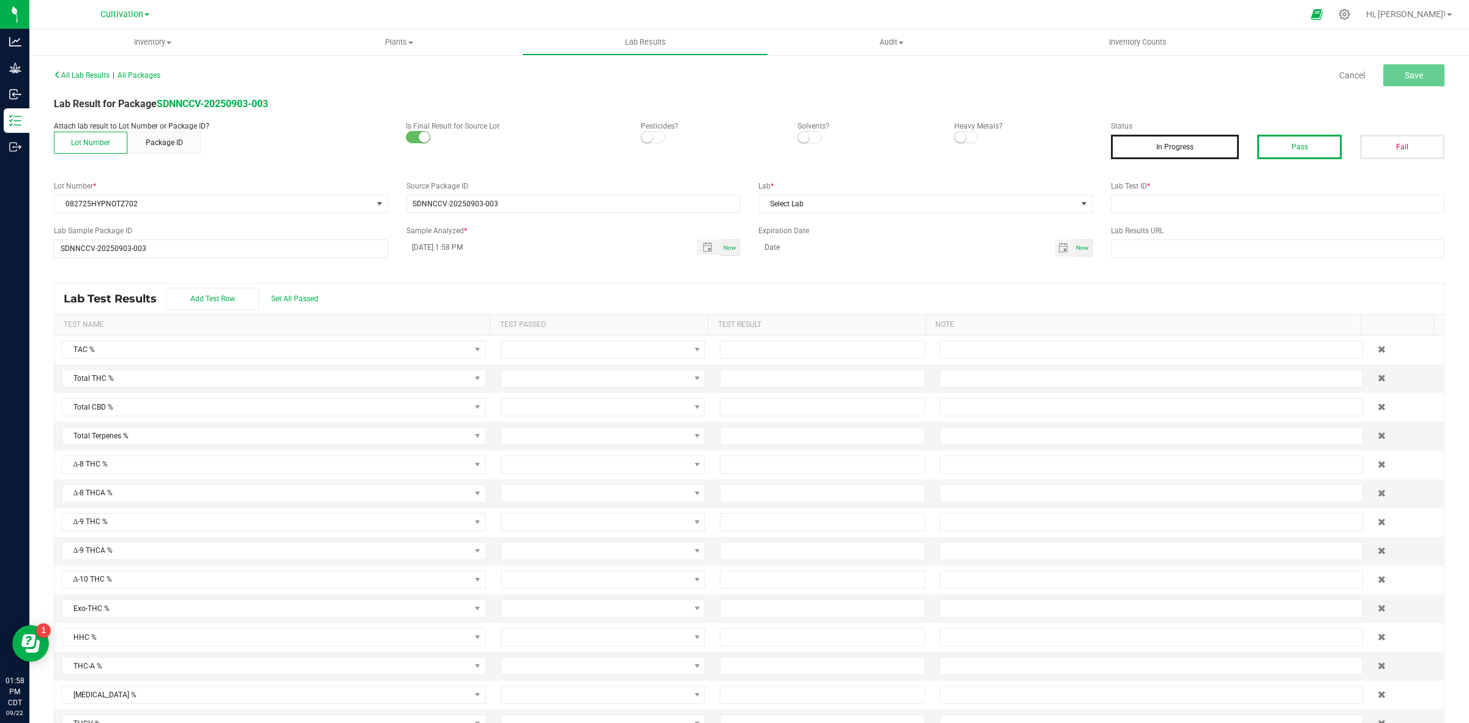
click at [1278, 147] on button "Pass" at bounding box center [1299, 147] width 84 height 24
click at [1157, 208] on input "text" at bounding box center [1278, 204] width 334 height 18
type input "AAHC021"
click at [992, 199] on span "Select Lab" at bounding box center [918, 203] width 318 height 17
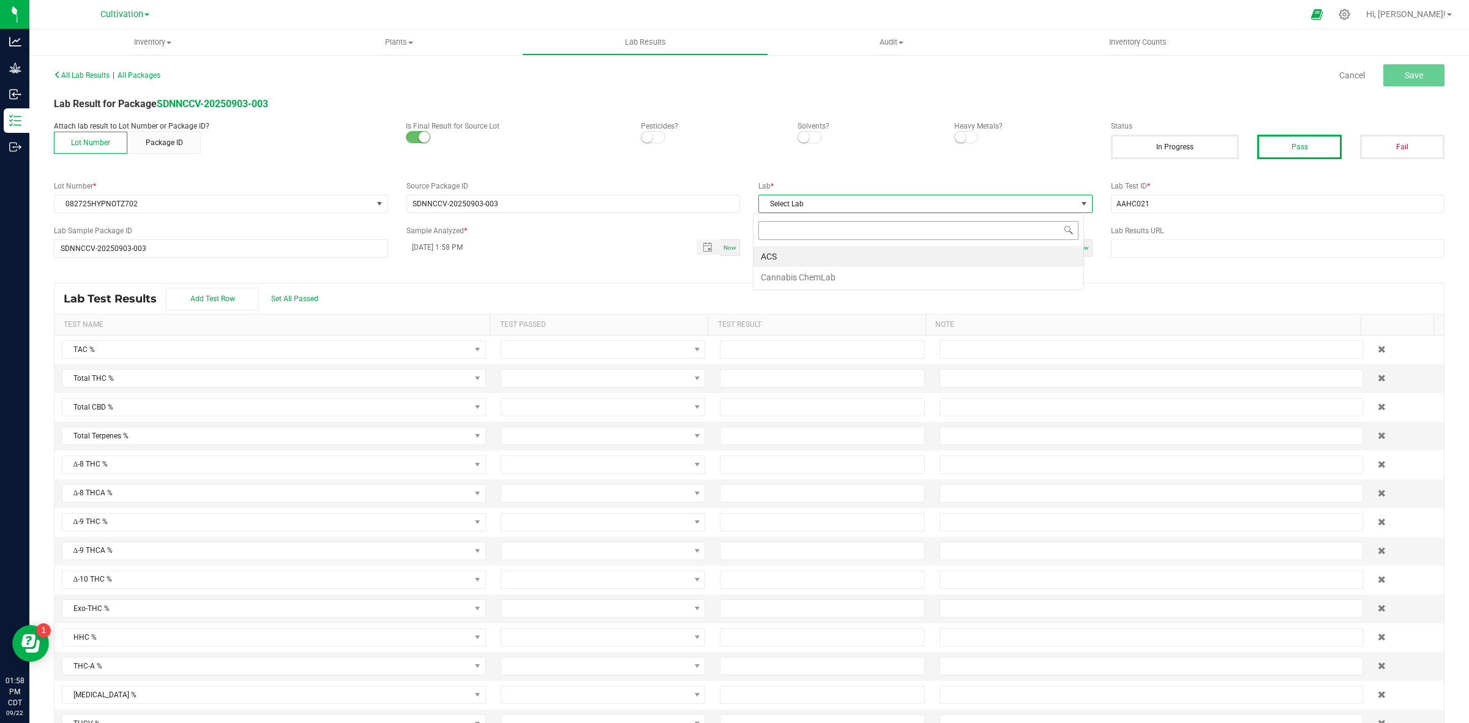
scroll to position [19, 330]
click at [784, 261] on li "ACS" at bounding box center [918, 256] width 330 height 21
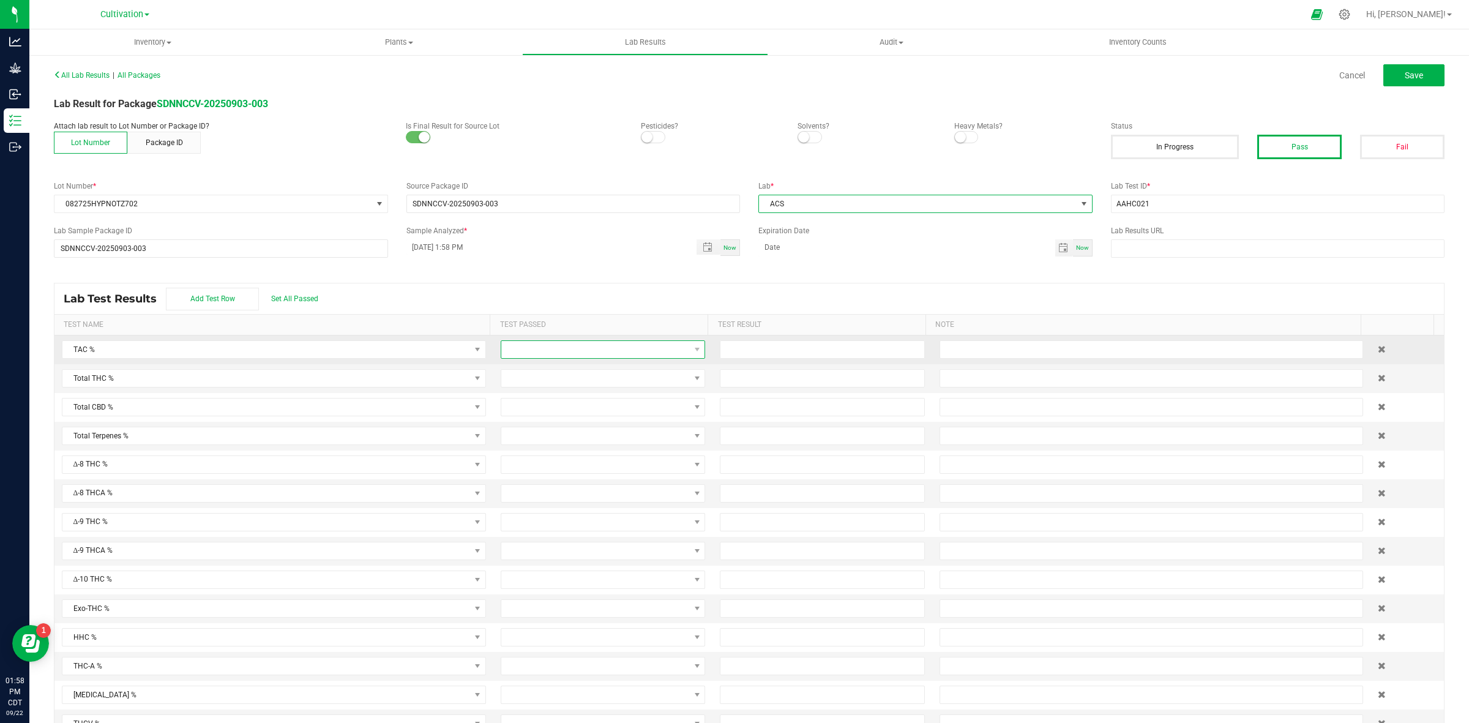
click at [523, 355] on span at bounding box center [595, 349] width 188 height 17
click at [531, 407] on li "Passed" at bounding box center [593, 403] width 199 height 21
click at [545, 387] on span at bounding box center [595, 378] width 188 height 17
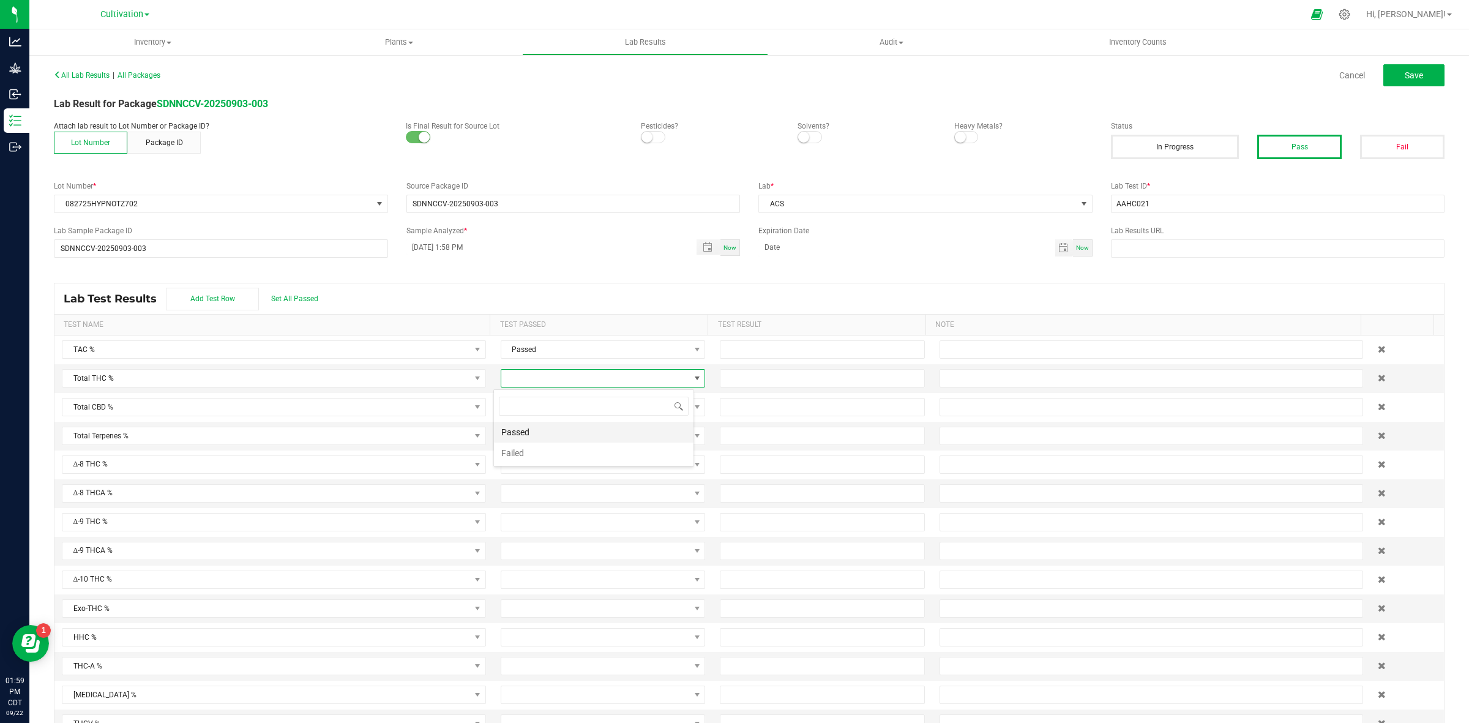
click at [543, 423] on li "Passed" at bounding box center [593, 432] width 199 height 21
click at [725, 352] on input at bounding box center [821, 349] width 203 height 17
type input "28.1000"
click at [729, 383] on input at bounding box center [821, 378] width 203 height 17
type input "23.9000"
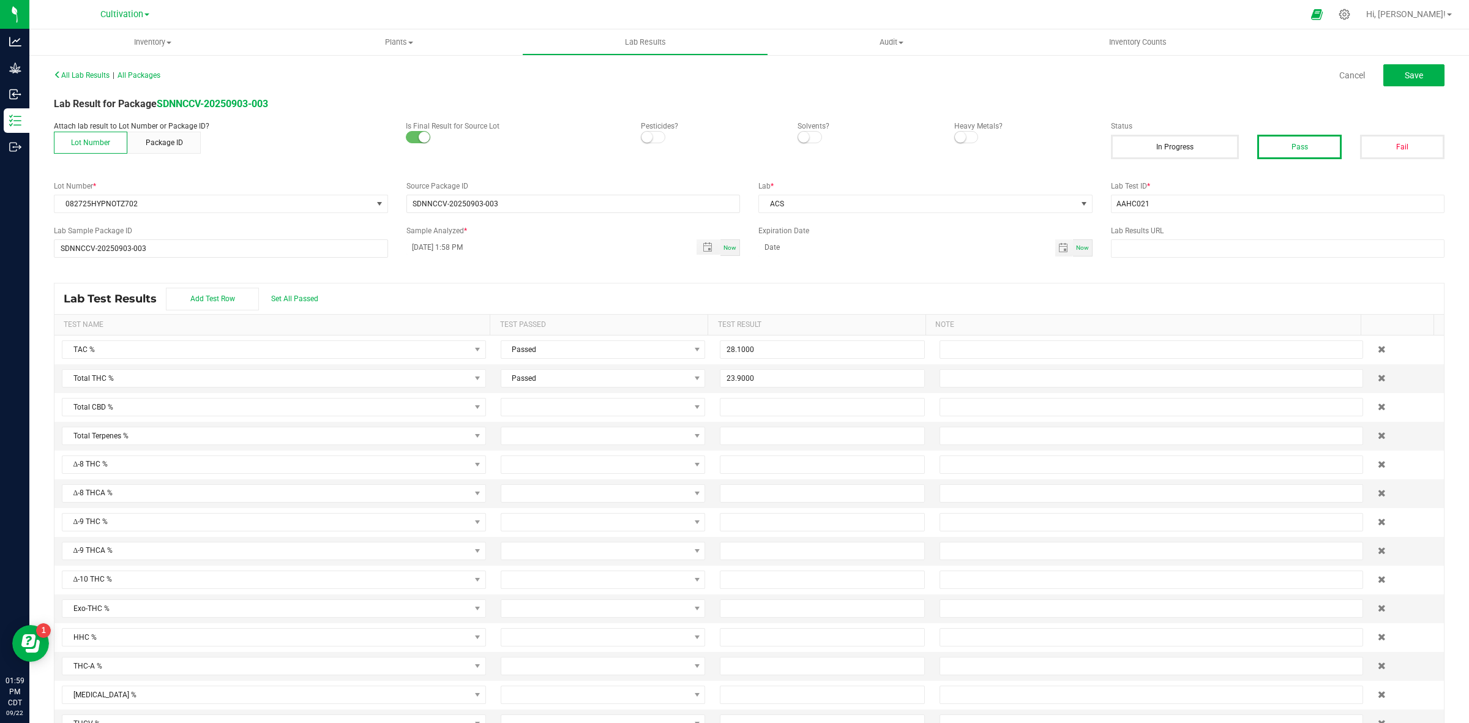
click at [677, 293] on div "Lab Test Results Add Test Row Set All Passed" at bounding box center [748, 298] width 1389 height 31
click at [1387, 81] on button "Save" at bounding box center [1413, 75] width 61 height 22
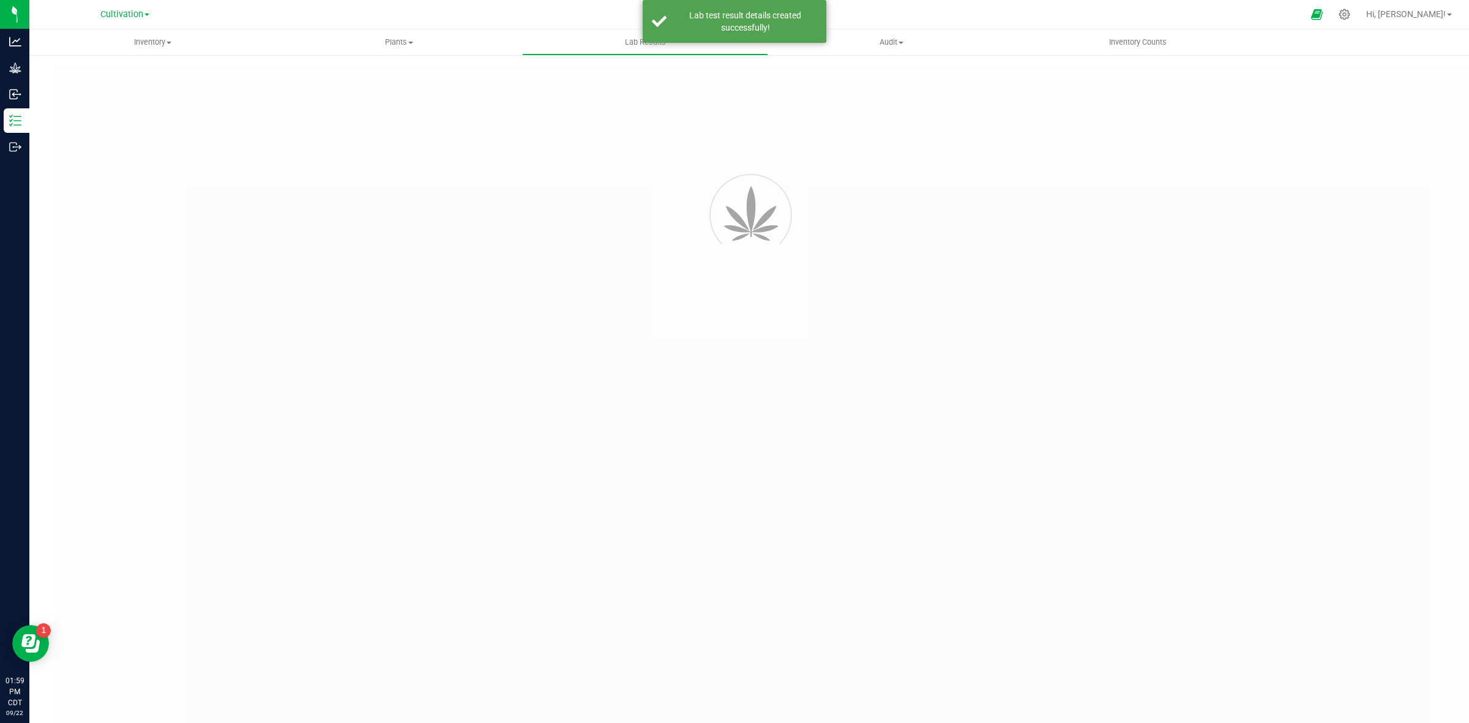
type input "SDNNCCV-20250903-003"
type input "AAHC021"
type input "SDNNCCV-20250903-003"
type input "[DATE] 1:58 PM"
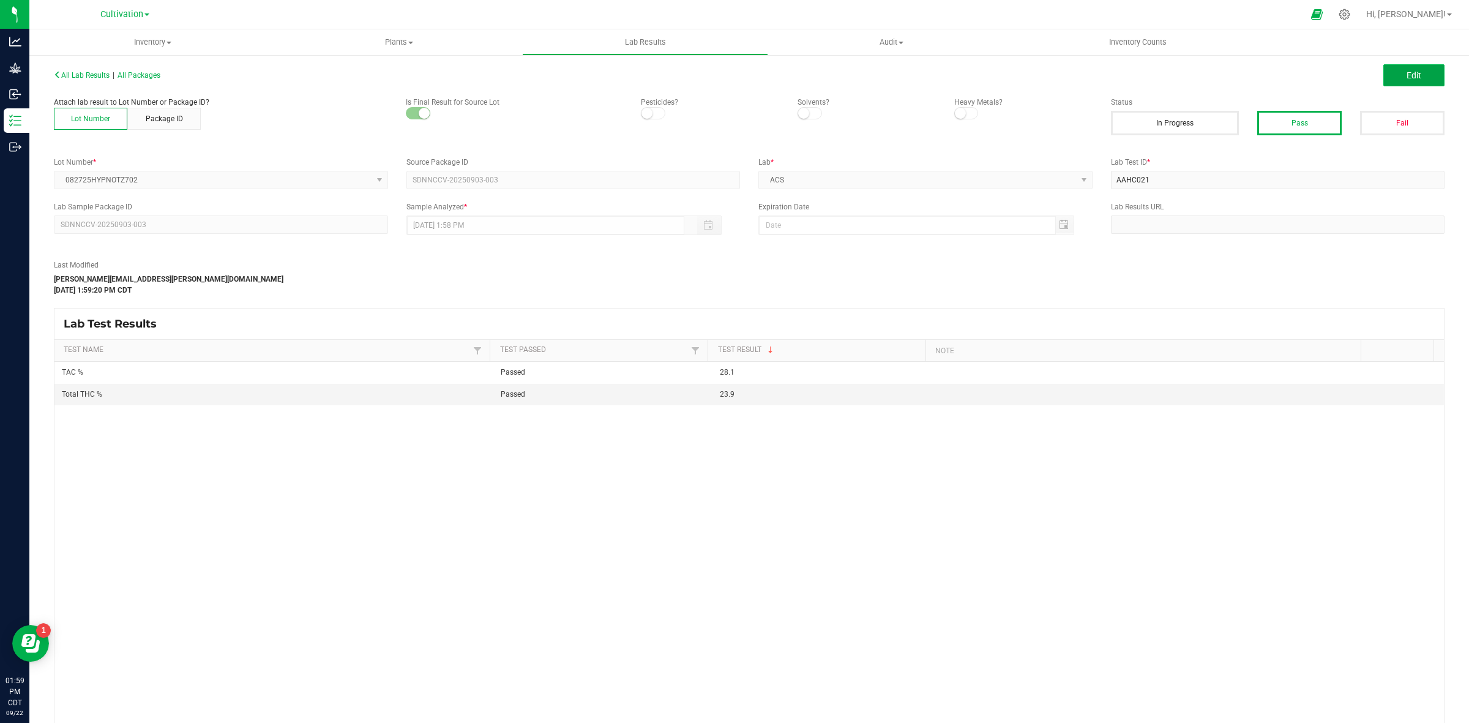
click at [1414, 84] on button "Edit" at bounding box center [1413, 75] width 61 height 22
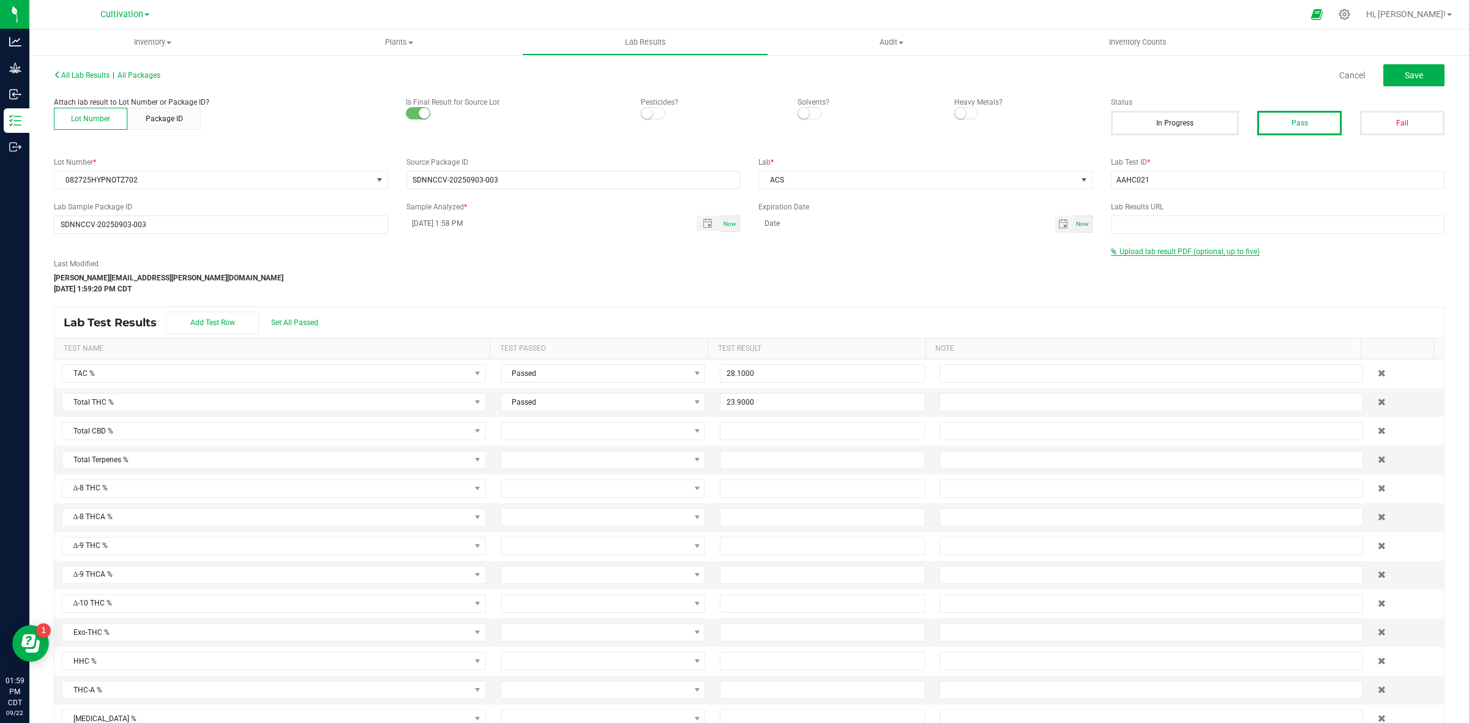
click at [1142, 255] on span "Upload lab result PDF (optional, up to five)" at bounding box center [1185, 251] width 149 height 9
click at [1137, 271] on input "Select file" at bounding box center [111, 217] width 2130 height 125
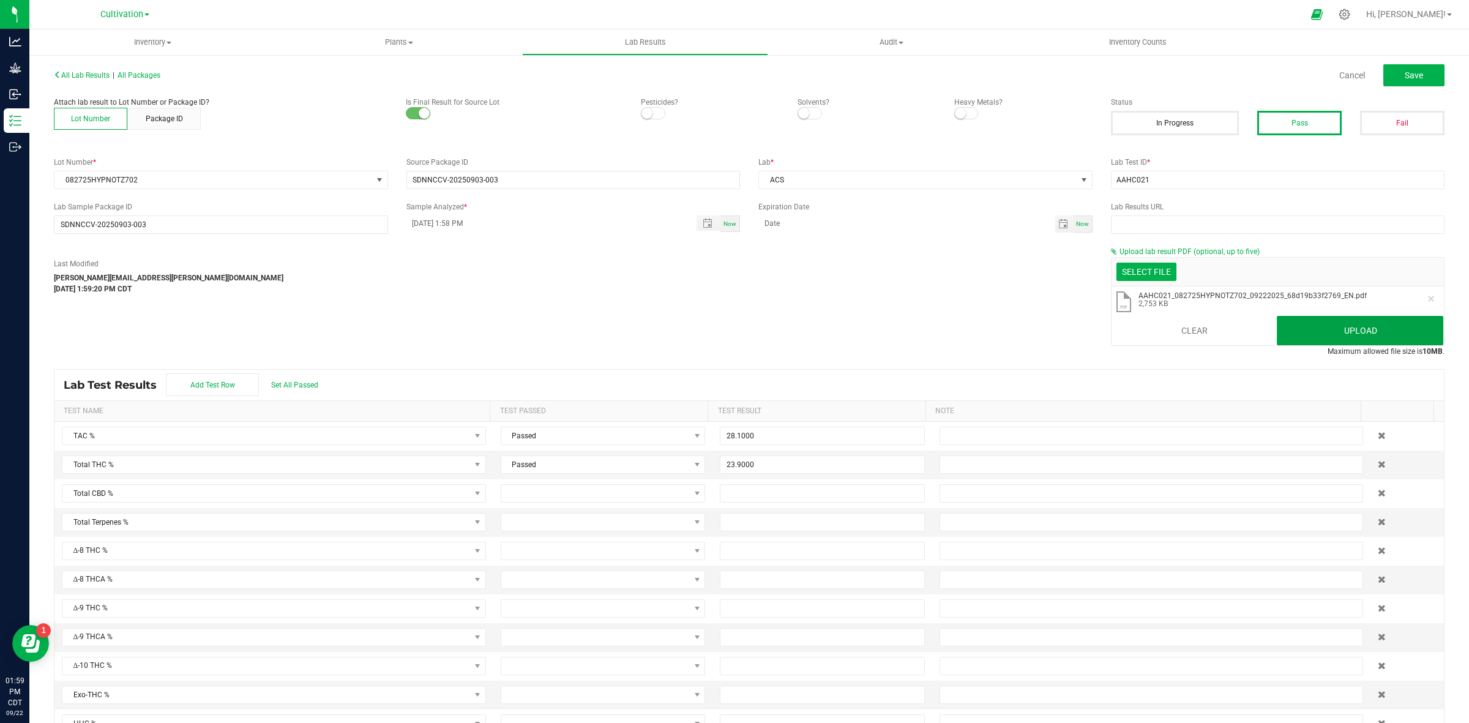
click at [1316, 318] on button "Upload" at bounding box center [1360, 330] width 166 height 29
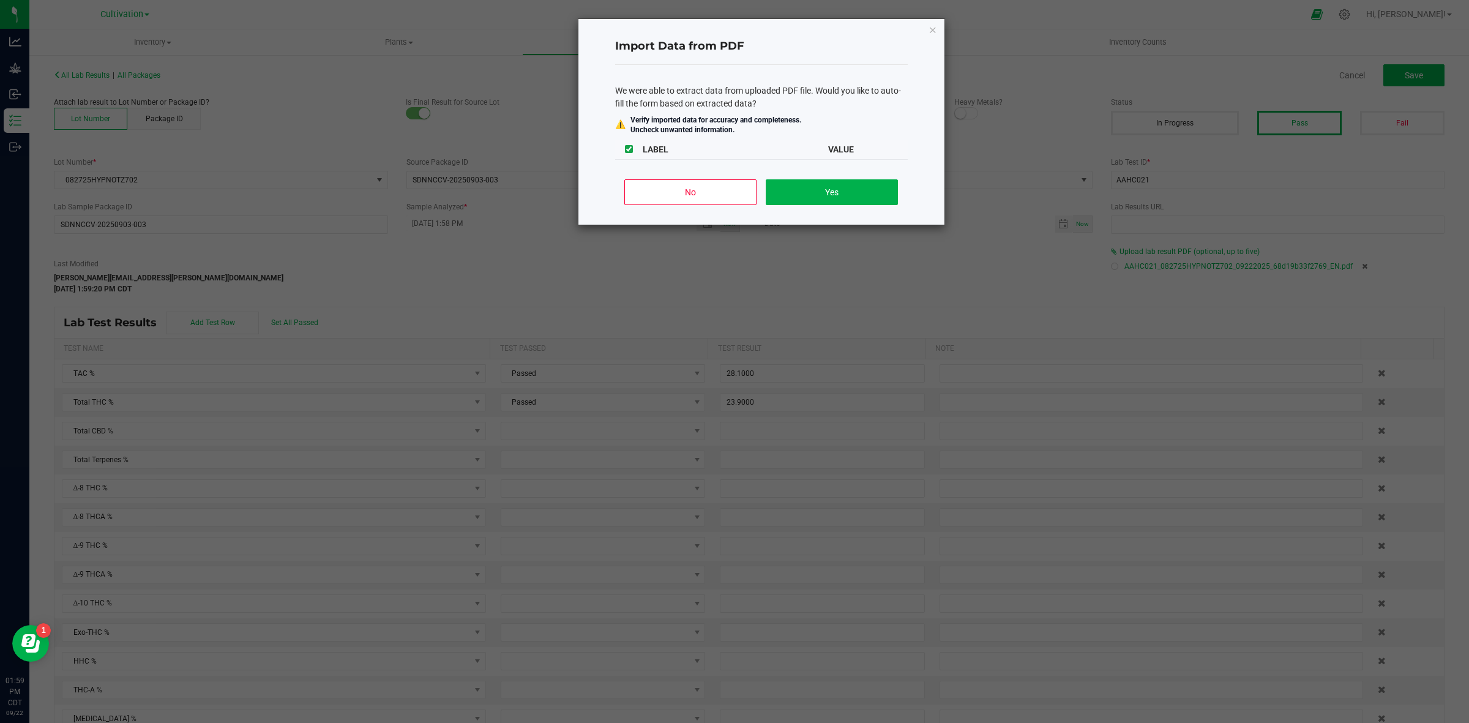
click at [679, 172] on div "No Yes" at bounding box center [761, 197] width 293 height 55
click at [682, 187] on button "No" at bounding box center [690, 192] width 132 height 26
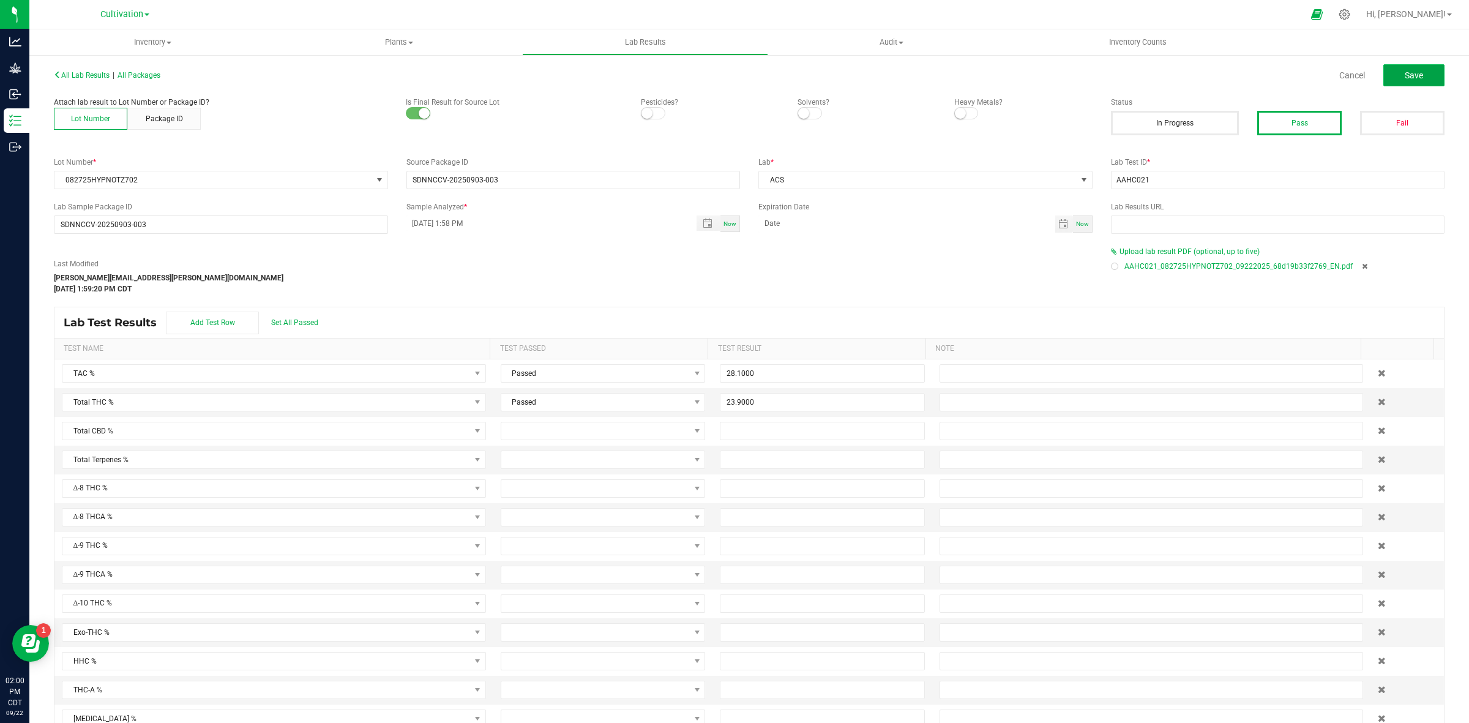
click at [1414, 81] on button "Save" at bounding box center [1413, 75] width 61 height 22
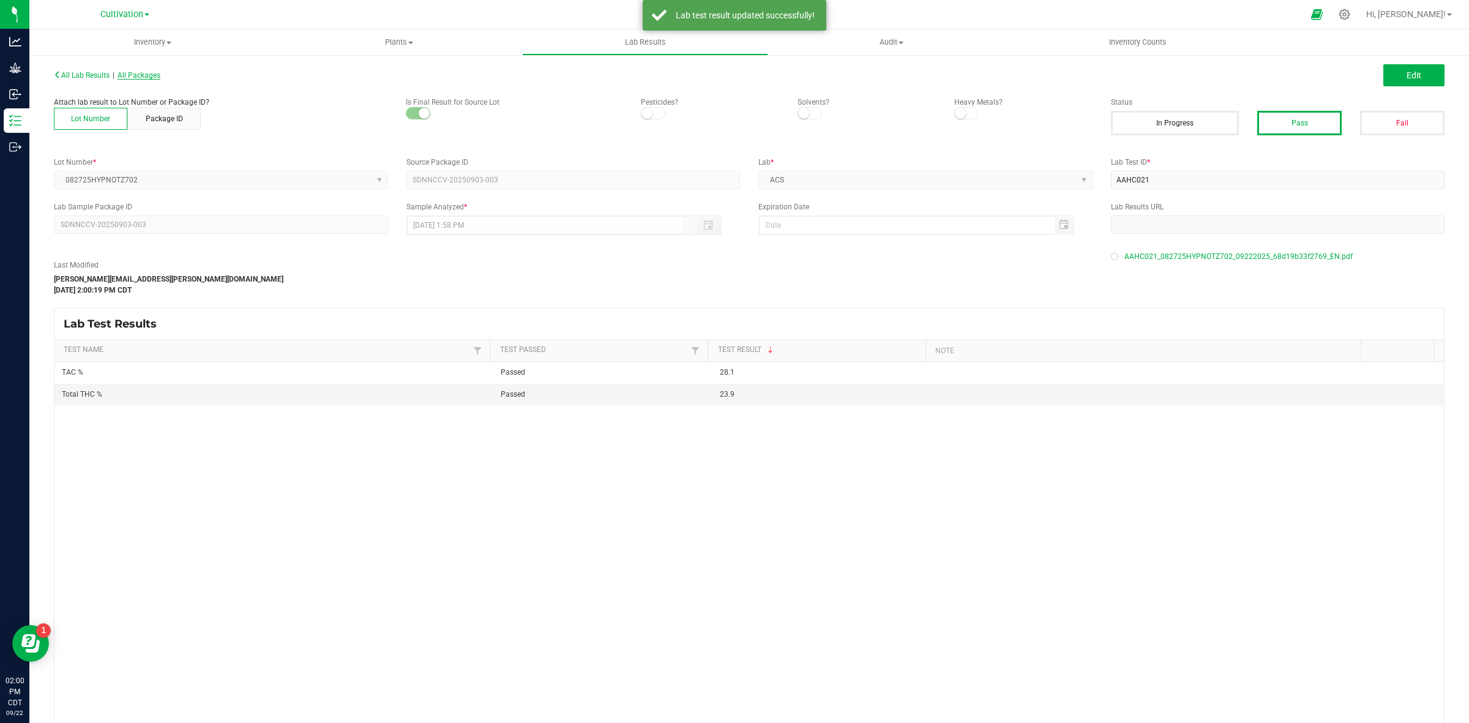
click at [150, 75] on span "All Packages" at bounding box center [138, 75] width 43 height 9
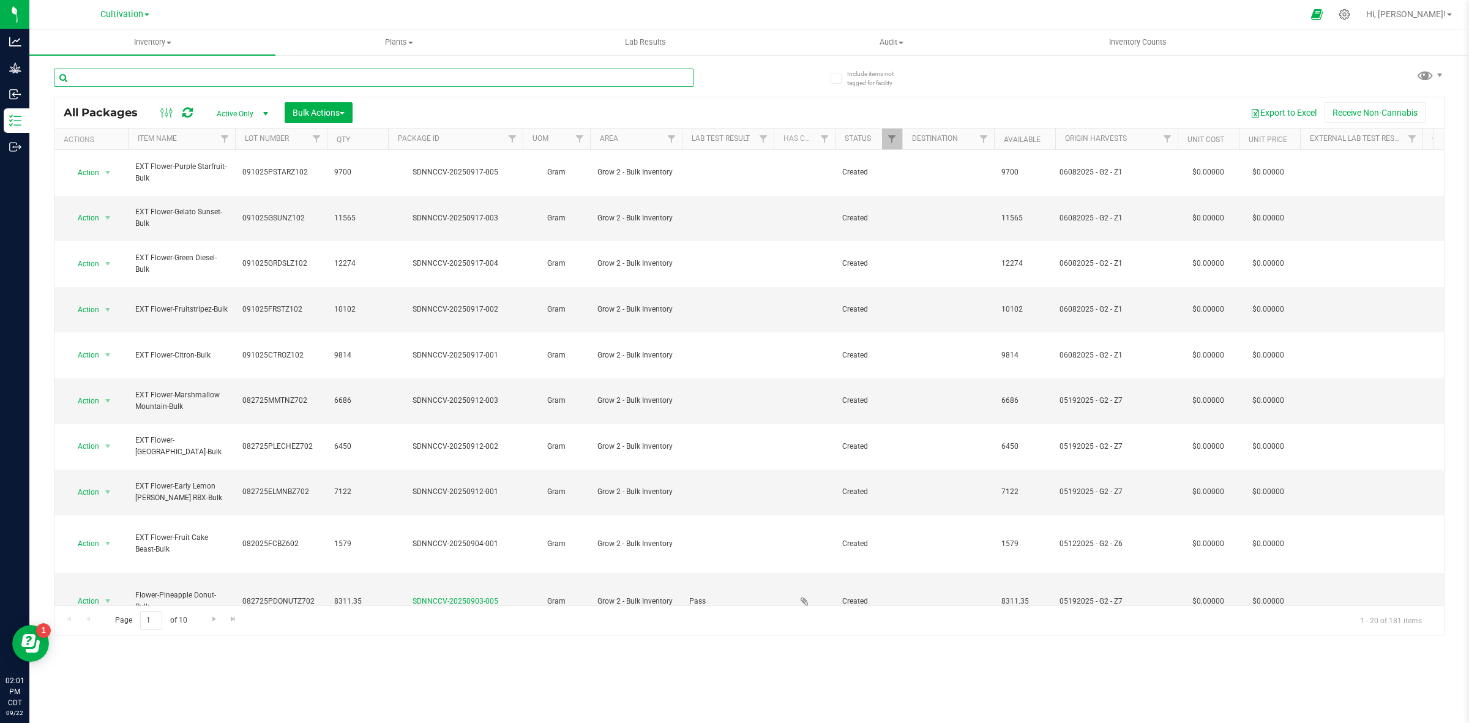
click at [89, 76] on input "text" at bounding box center [373, 78] width 639 height 18
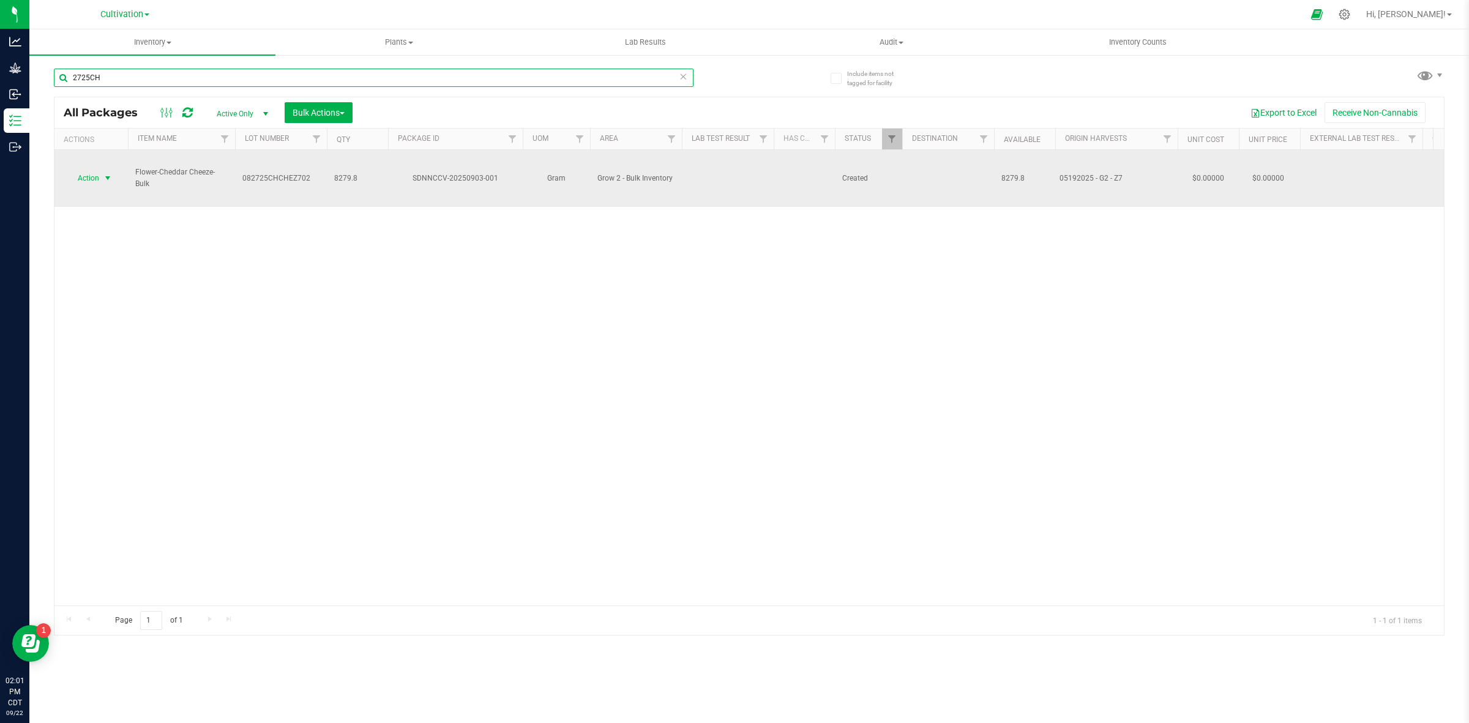
type input "2725CH"
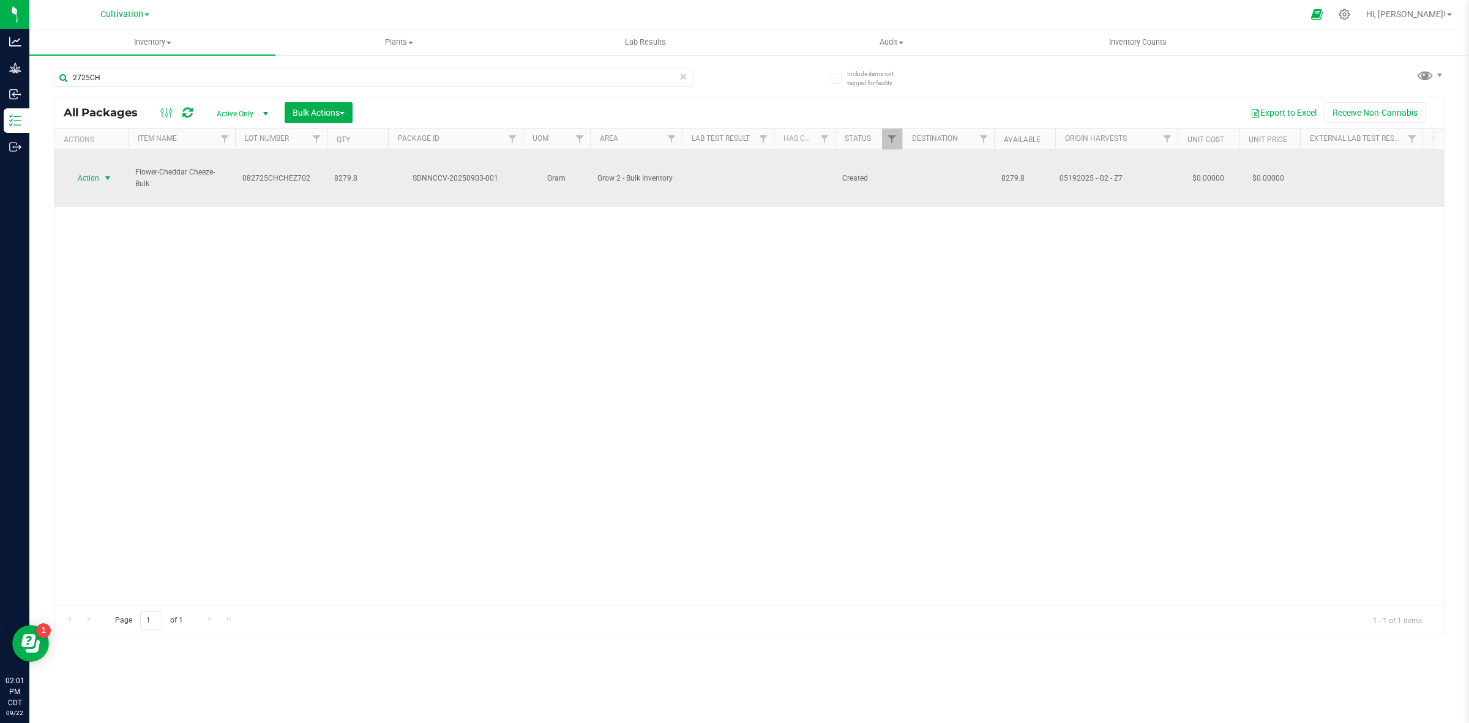
click at [103, 173] on span "select" at bounding box center [108, 178] width 10 height 10
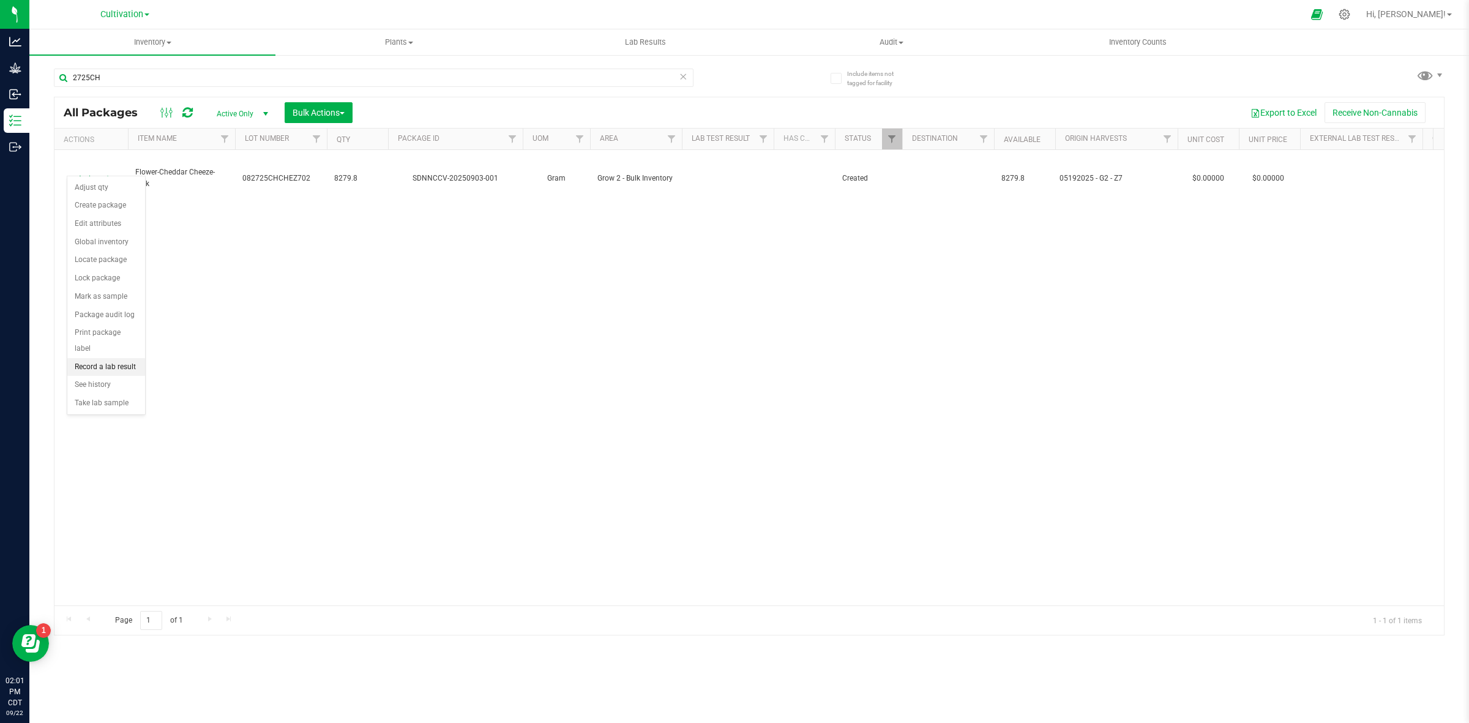
click at [109, 358] on li "Record a lab result" at bounding box center [106, 367] width 78 height 18
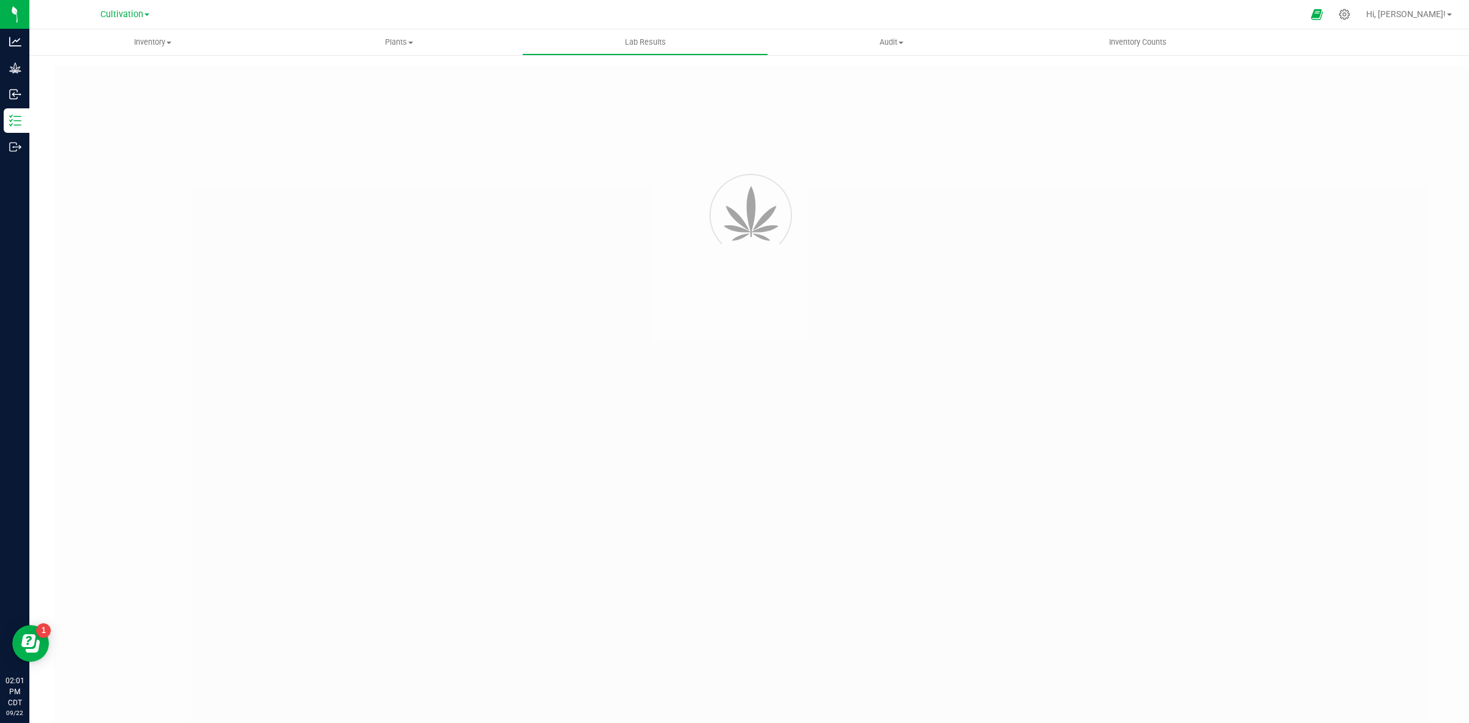
type input "SDNNCCV-20250903-001"
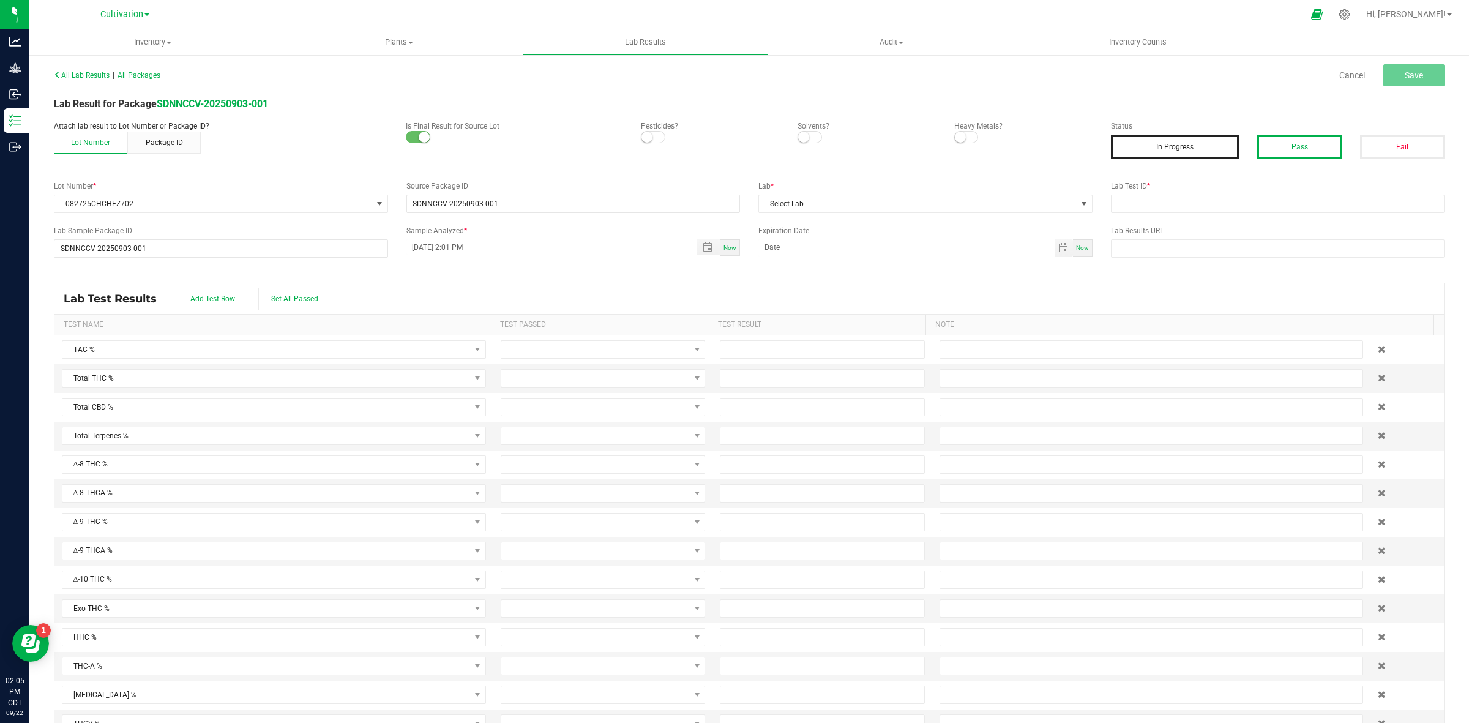
click at [1259, 148] on button "Pass" at bounding box center [1299, 147] width 84 height 24
click at [866, 209] on span "Select Lab" at bounding box center [918, 203] width 318 height 17
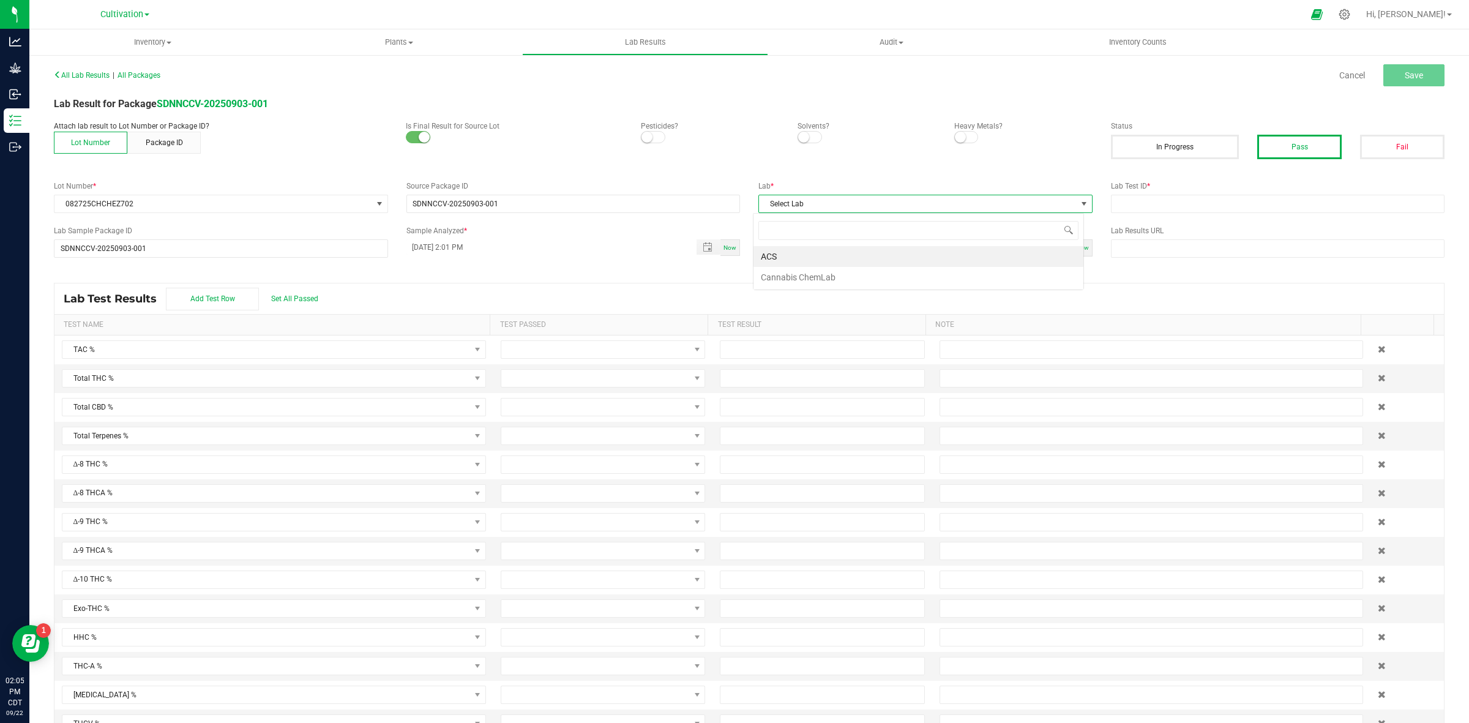
scroll to position [19, 330]
click at [815, 250] on li "ACS" at bounding box center [918, 256] width 330 height 21
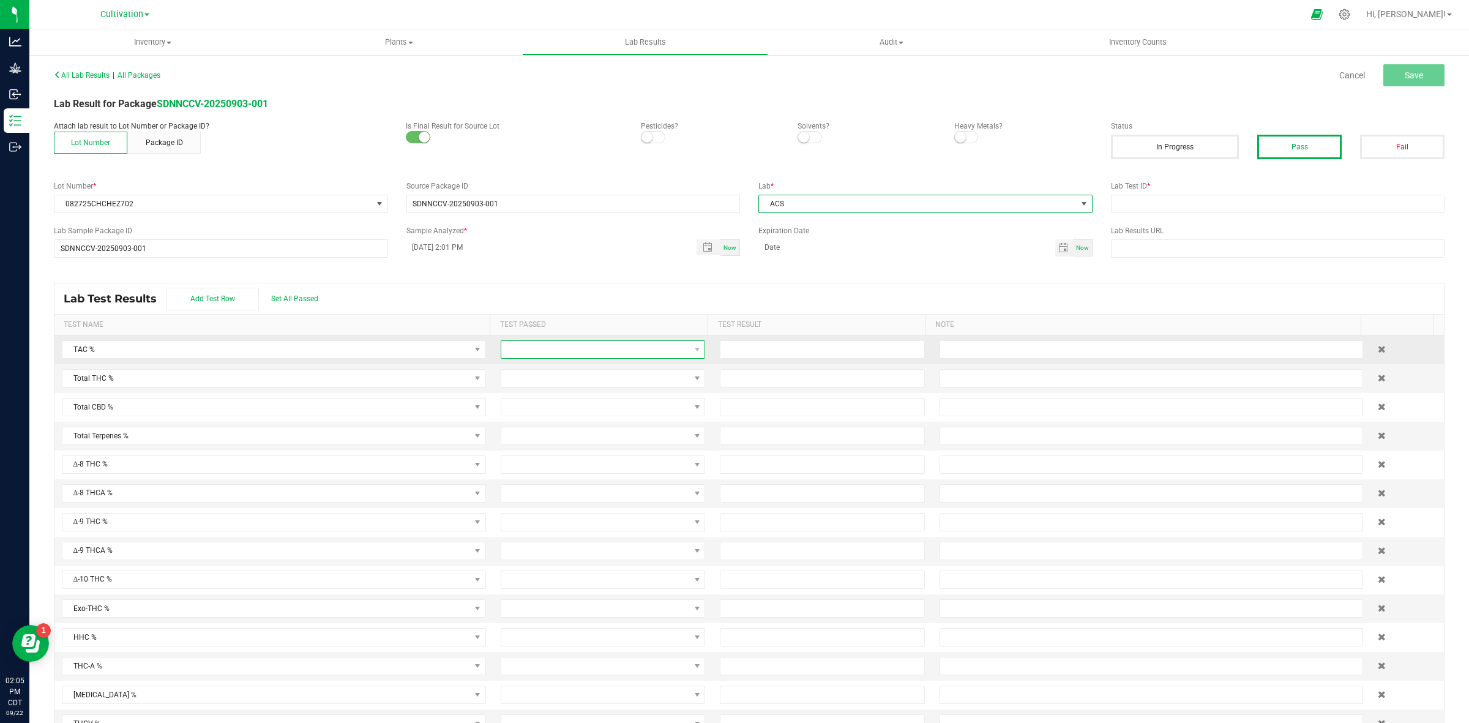
click at [515, 346] on span at bounding box center [595, 349] width 188 height 17
click at [518, 398] on li "Passed" at bounding box center [593, 403] width 199 height 21
click at [529, 386] on span at bounding box center [595, 378] width 188 height 17
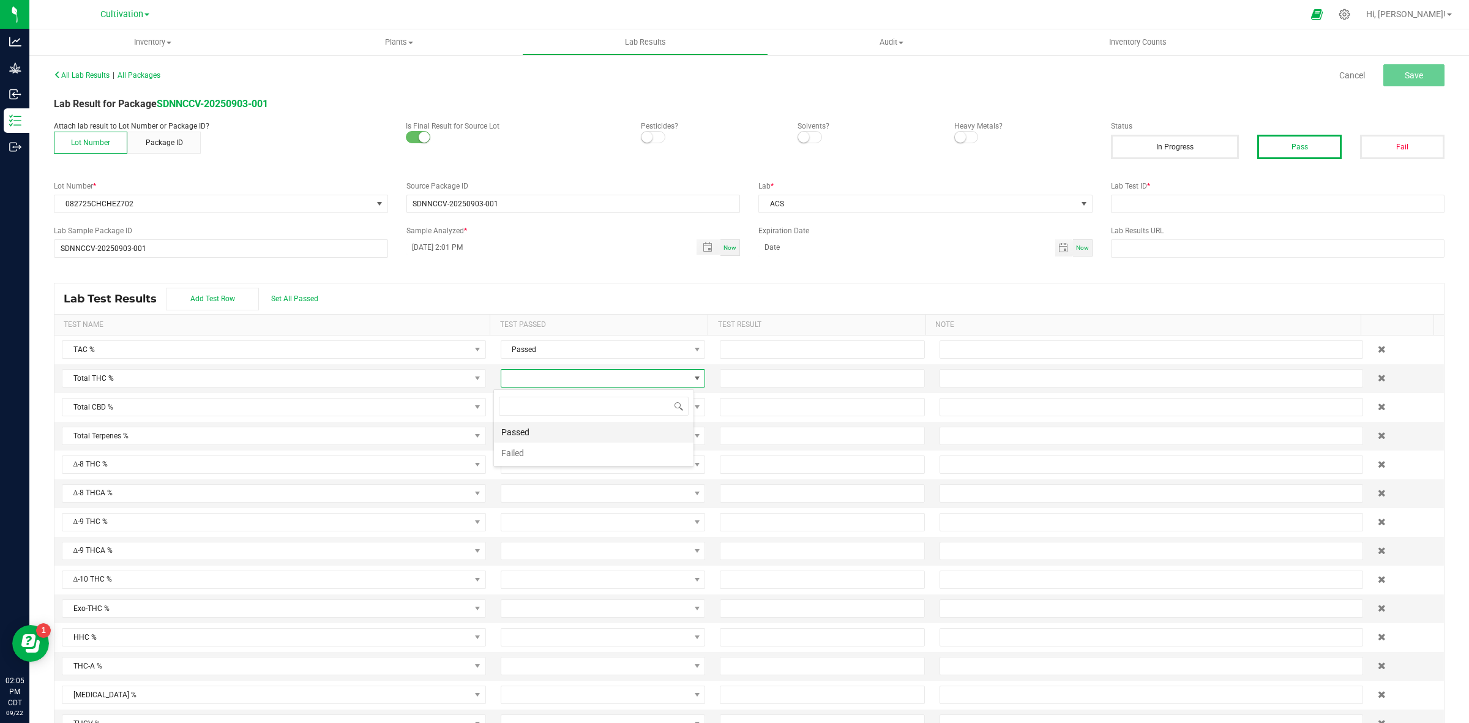
click at [535, 431] on li "Passed" at bounding box center [593, 432] width 199 height 21
click at [744, 353] on input at bounding box center [821, 349] width 203 height 17
type input "25.5000"
click at [728, 384] on input at bounding box center [821, 378] width 203 height 17
type input "21.6000"
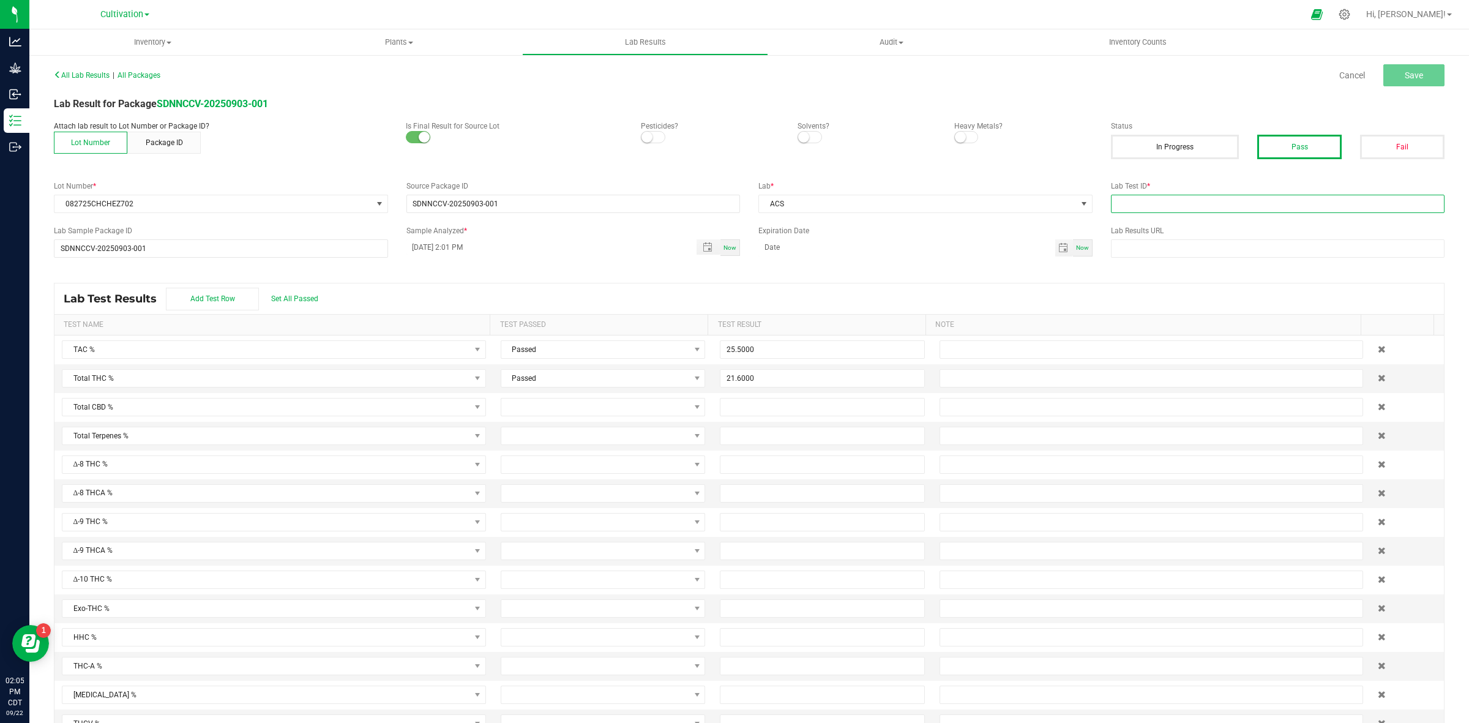
click at [1149, 205] on input "text" at bounding box center [1278, 204] width 334 height 18
type input "AAHC020"
click at [1041, 169] on div "All Lab Results | All Packages Cancel Save Lab Result for Package SDNNCCV-20250…" at bounding box center [749, 401] width 1390 height 670
click at [1396, 86] on button "Save" at bounding box center [1413, 75] width 61 height 22
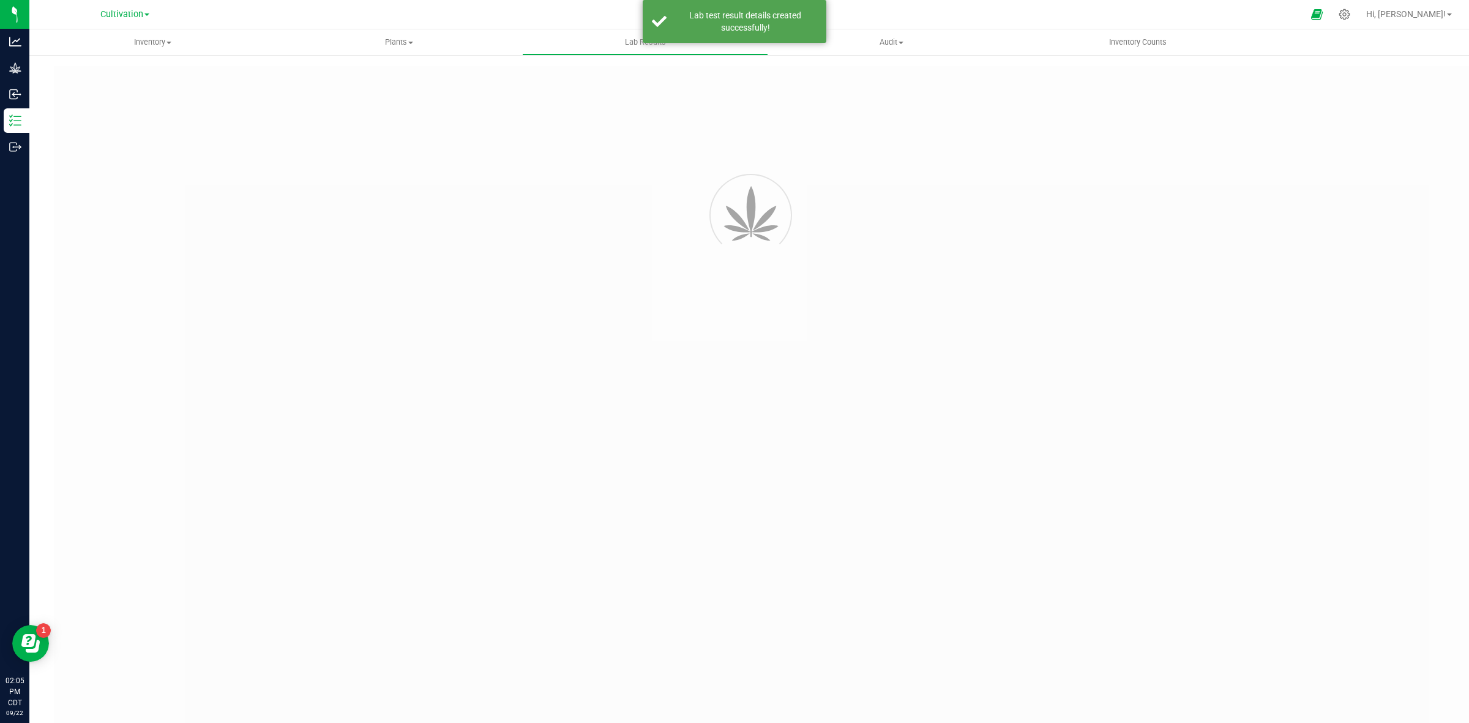
type input "SDNNCCV-20250903-001"
type input "AAHC020"
type input "SDNNCCV-20250903-001"
type input "[DATE] 2:01 PM"
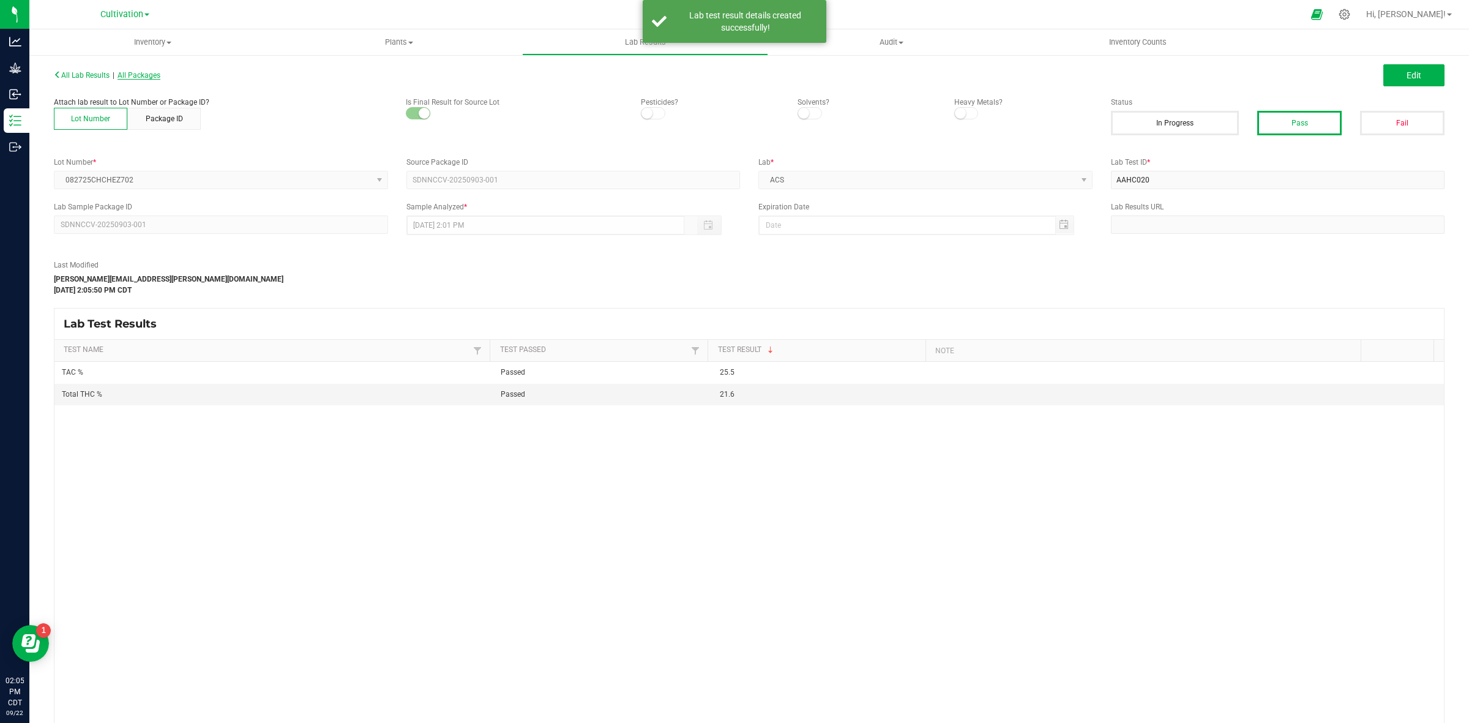
click at [145, 78] on span "All Packages" at bounding box center [138, 75] width 43 height 9
